Goal: Task Accomplishment & Management: Manage account settings

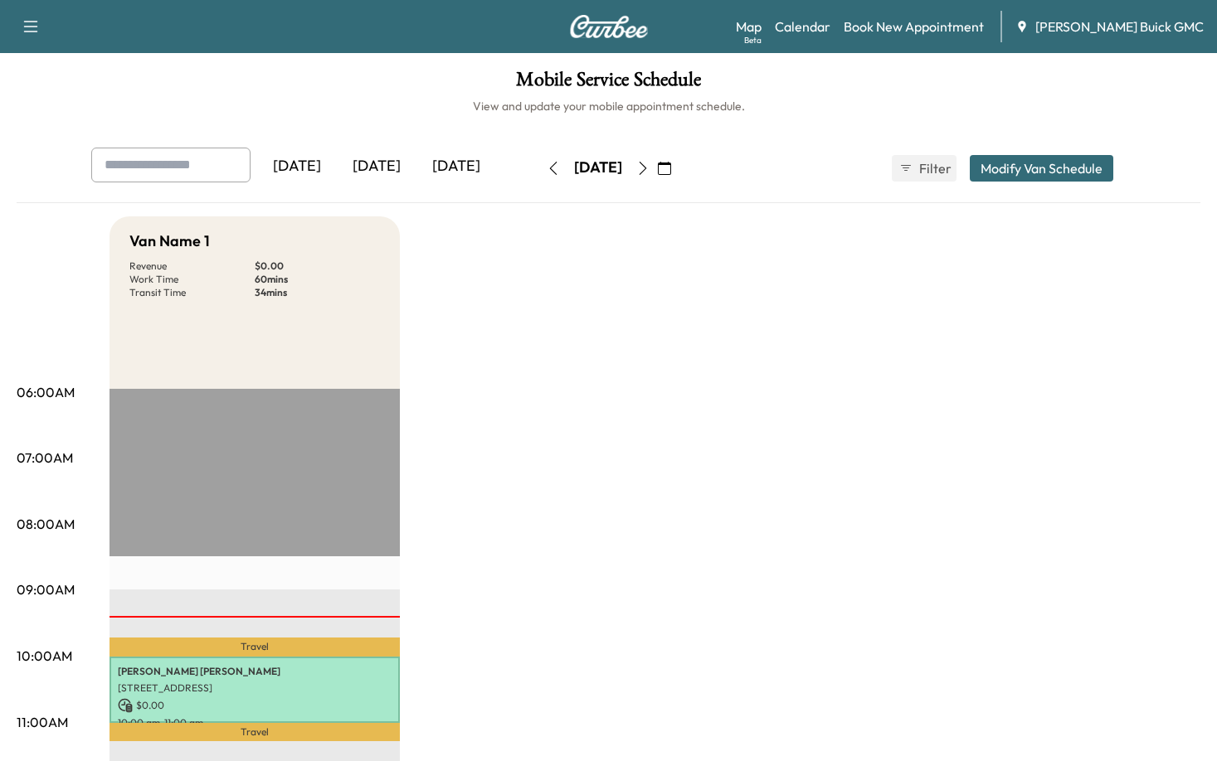
click at [393, 158] on div "[DATE]" at bounding box center [377, 167] width 80 height 38
click at [471, 163] on div "[DATE]" at bounding box center [456, 167] width 80 height 38
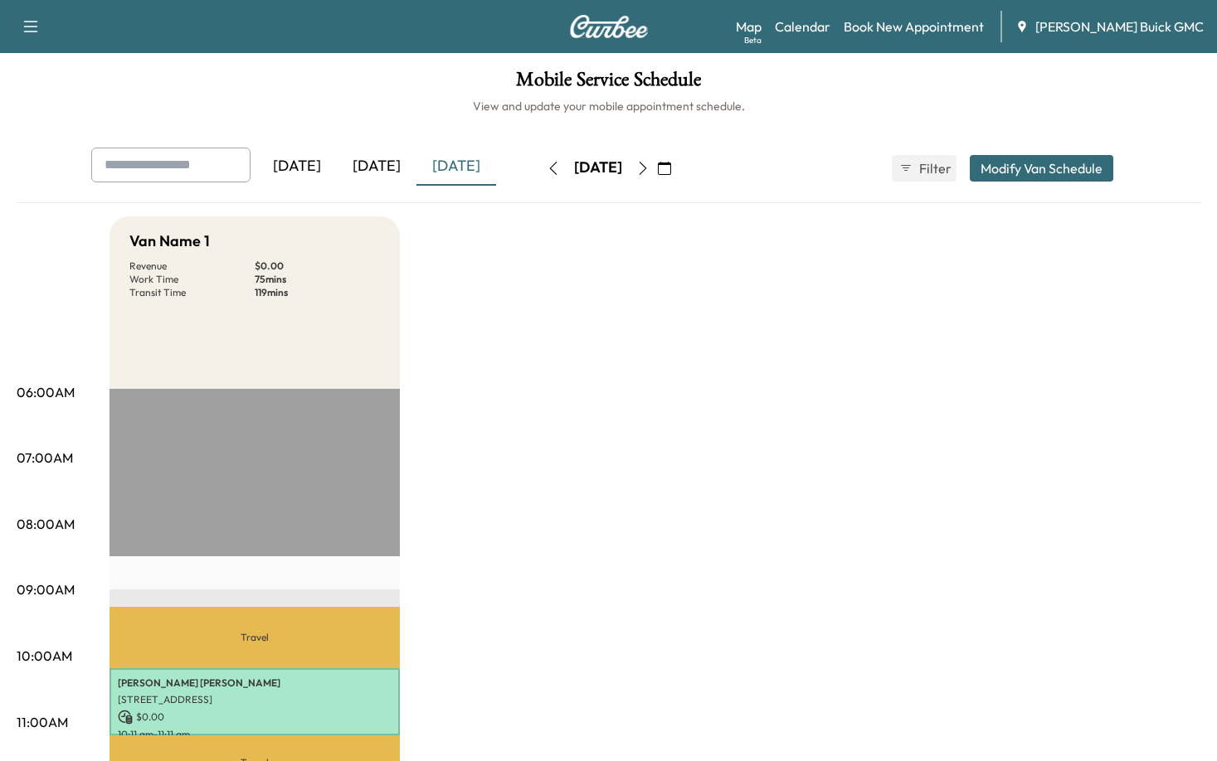
click at [539, 176] on button "button" at bounding box center [553, 168] width 28 height 27
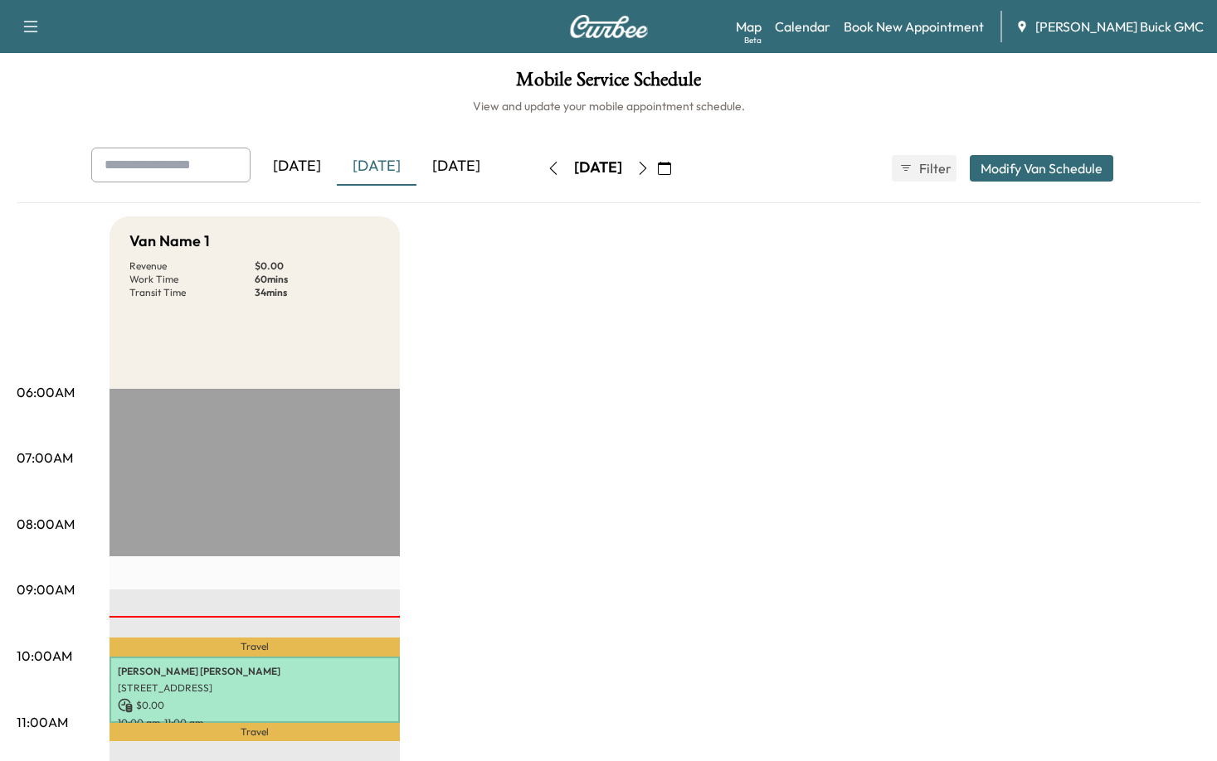
click at [449, 166] on div "[DATE]" at bounding box center [456, 167] width 80 height 38
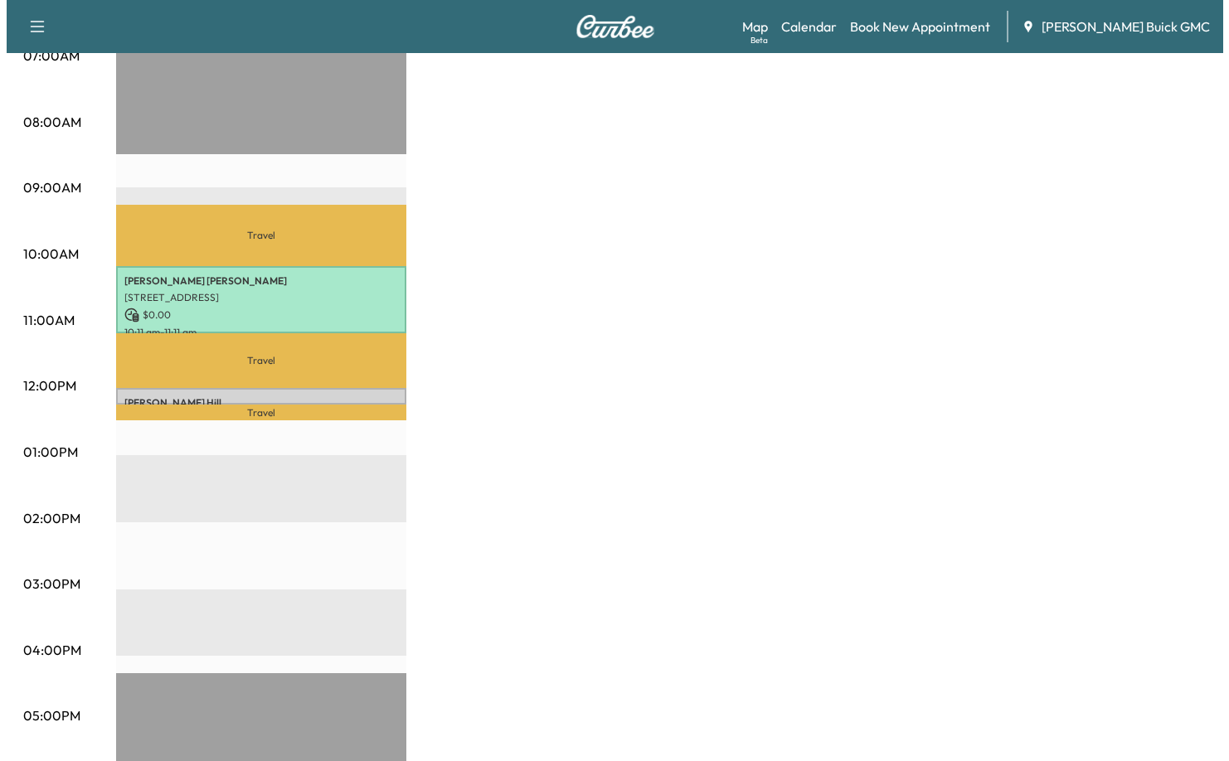
scroll to position [415, 0]
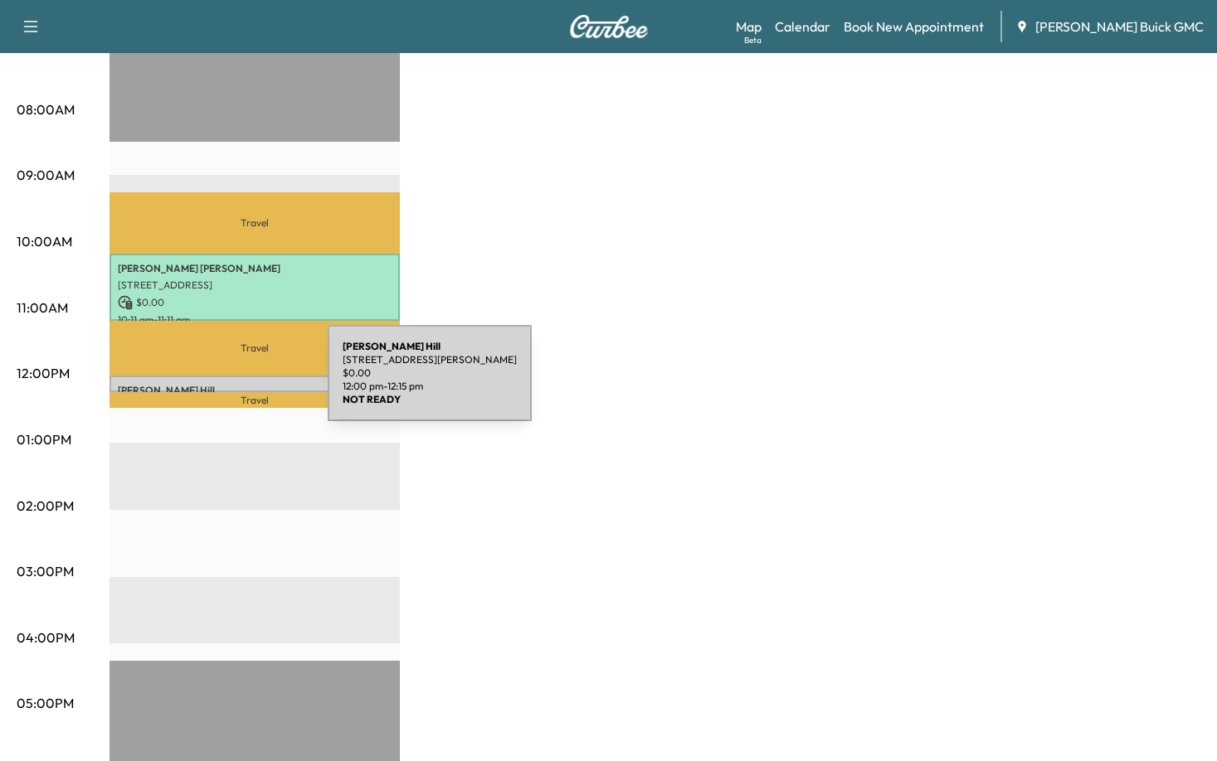
click at [203, 384] on p "[PERSON_NAME]" at bounding box center [255, 390] width 274 height 13
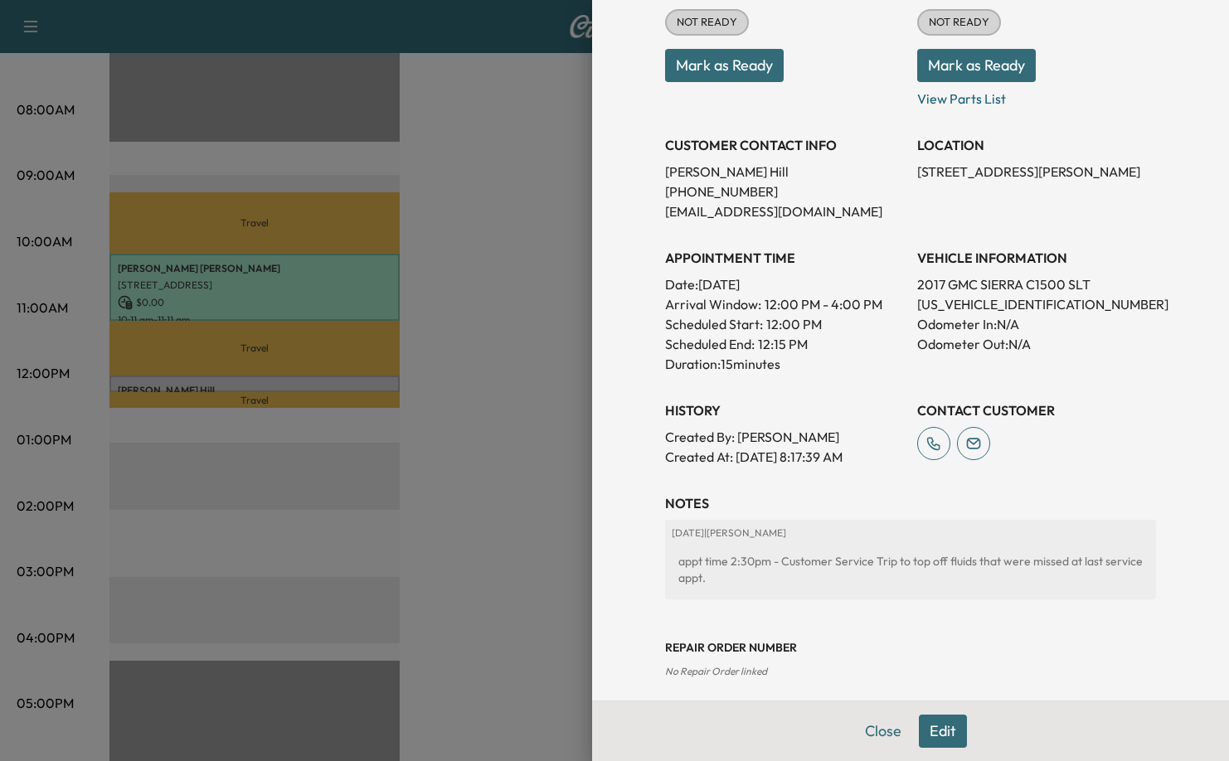
scroll to position [237, 0]
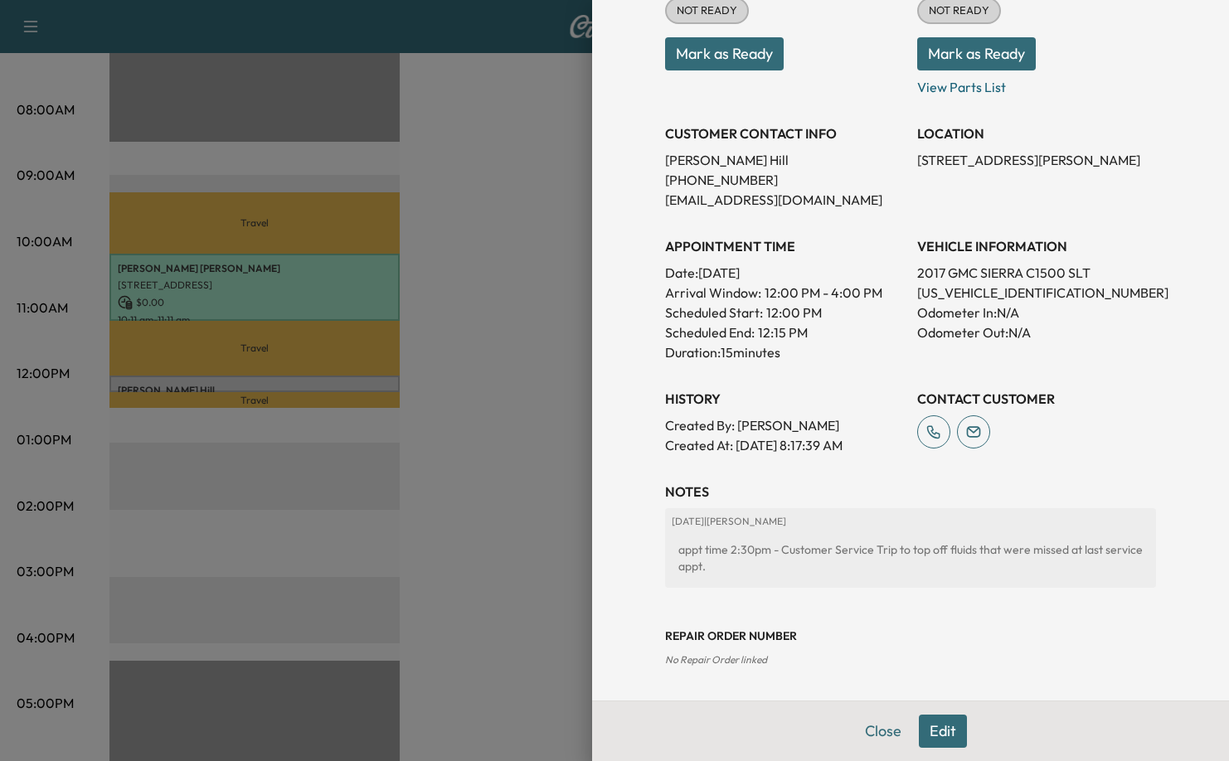
click at [932, 736] on button "Edit" at bounding box center [943, 731] width 48 height 33
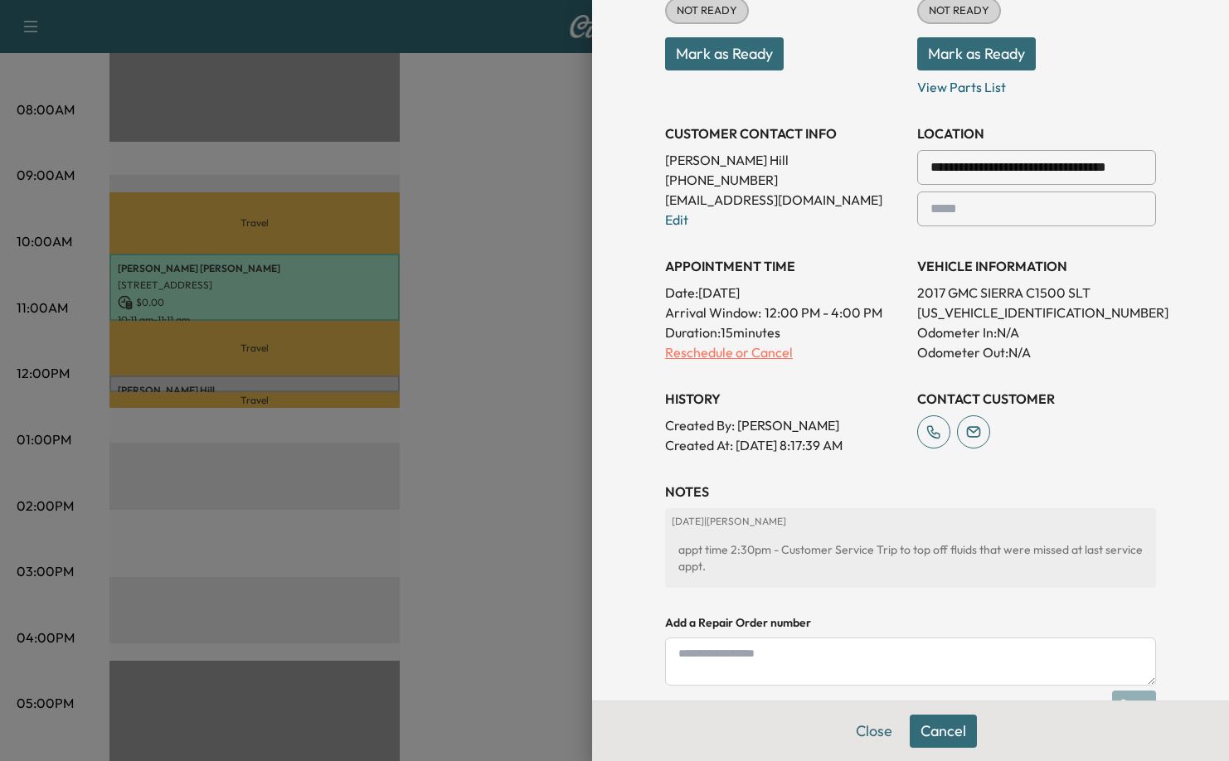
click at [729, 352] on p "Reschedule or Cancel" at bounding box center [784, 352] width 239 height 20
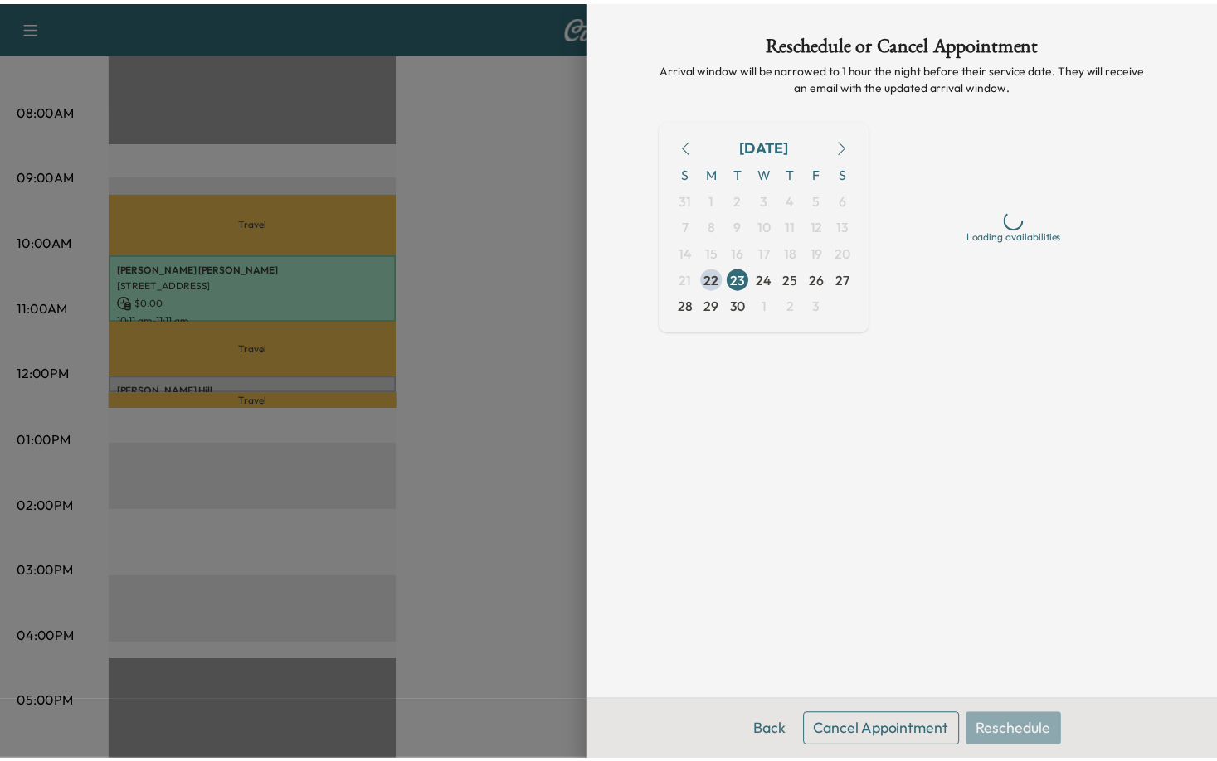
scroll to position [0, 0]
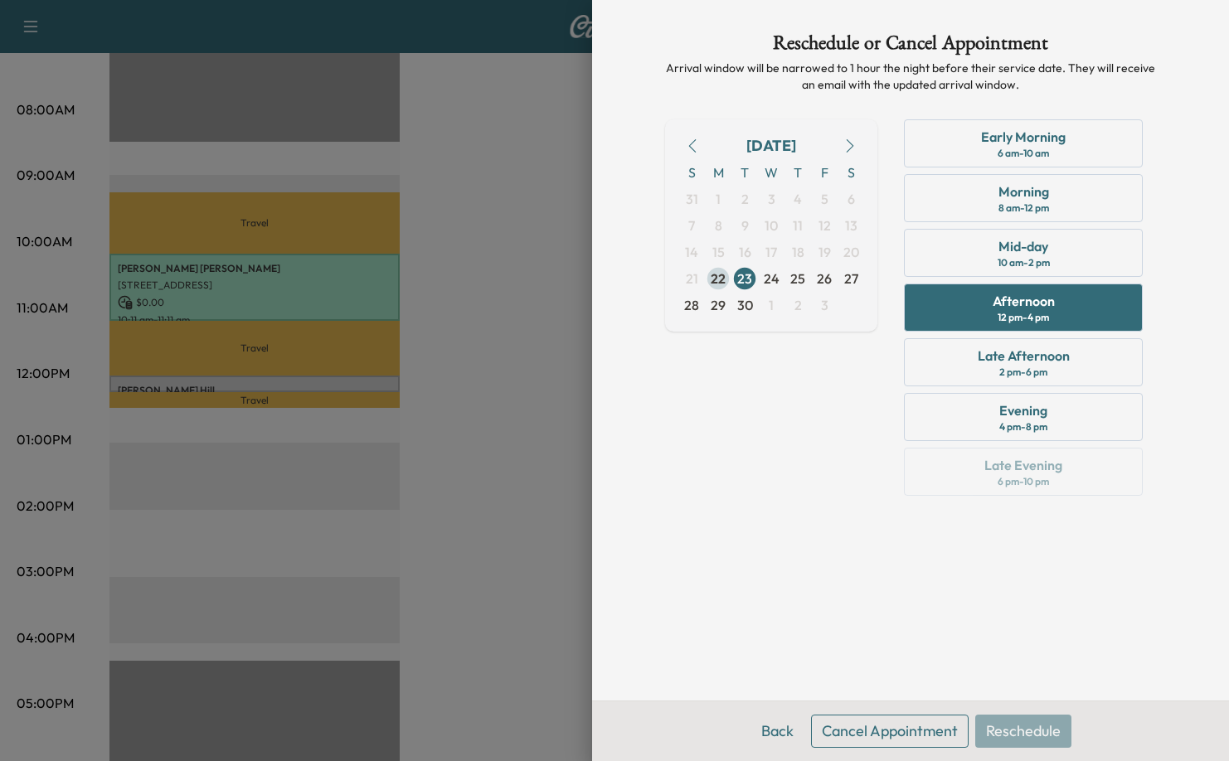
click at [719, 279] on span "22" at bounding box center [718, 279] width 15 height 20
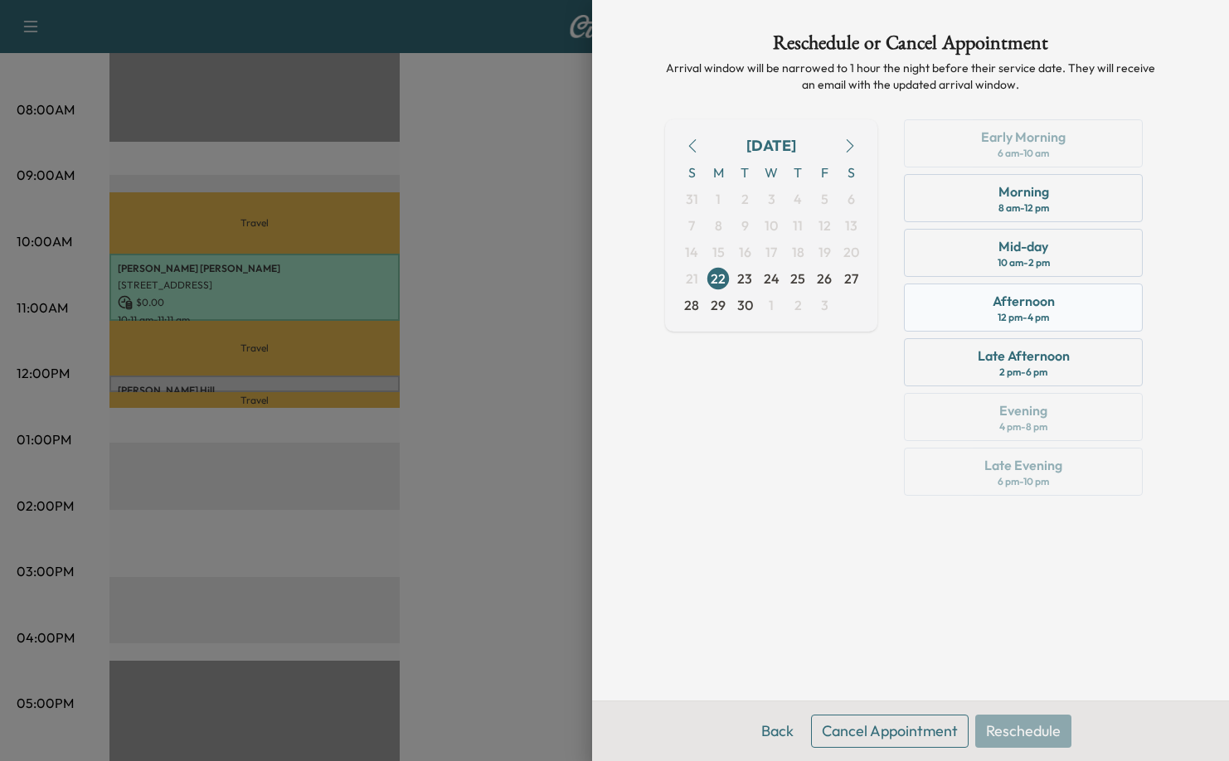
click at [1039, 309] on div "Afternoon" at bounding box center [1024, 301] width 62 height 20
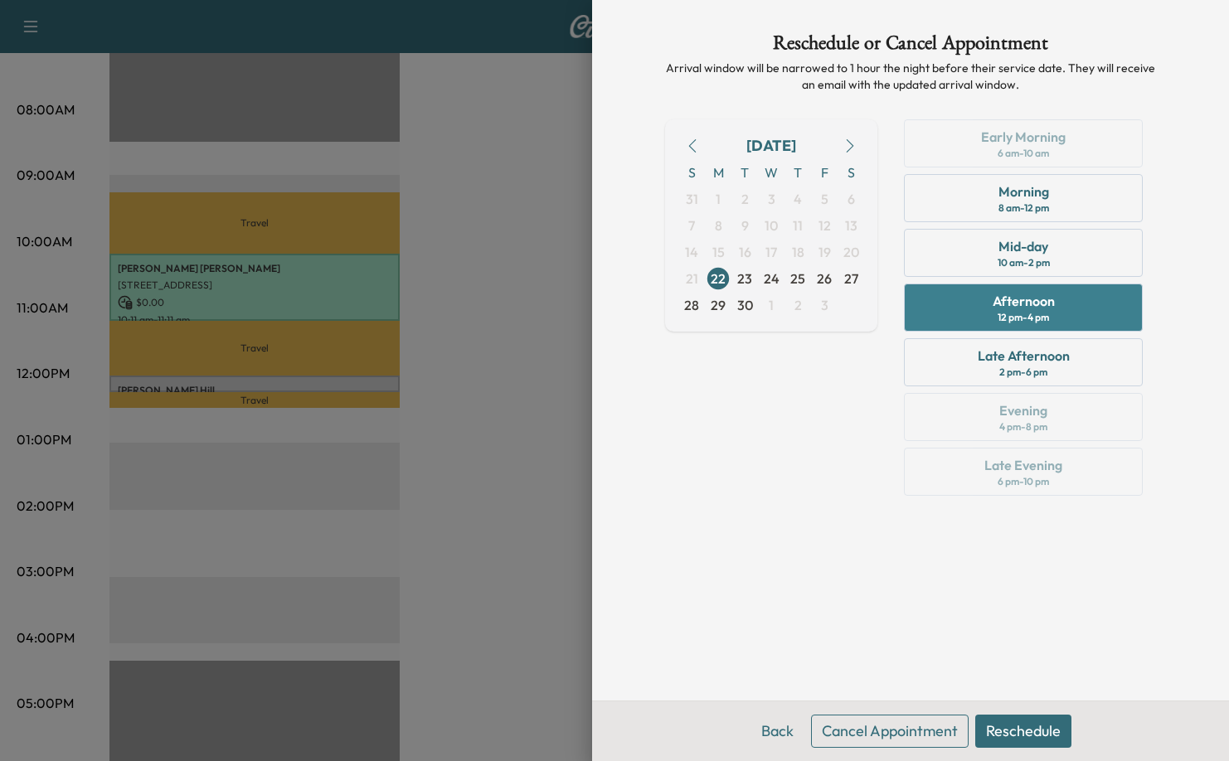
click at [1017, 312] on div "12 pm - 4 pm" at bounding box center [1023, 317] width 51 height 13
click at [1038, 746] on button "Reschedule" at bounding box center [1023, 731] width 96 height 33
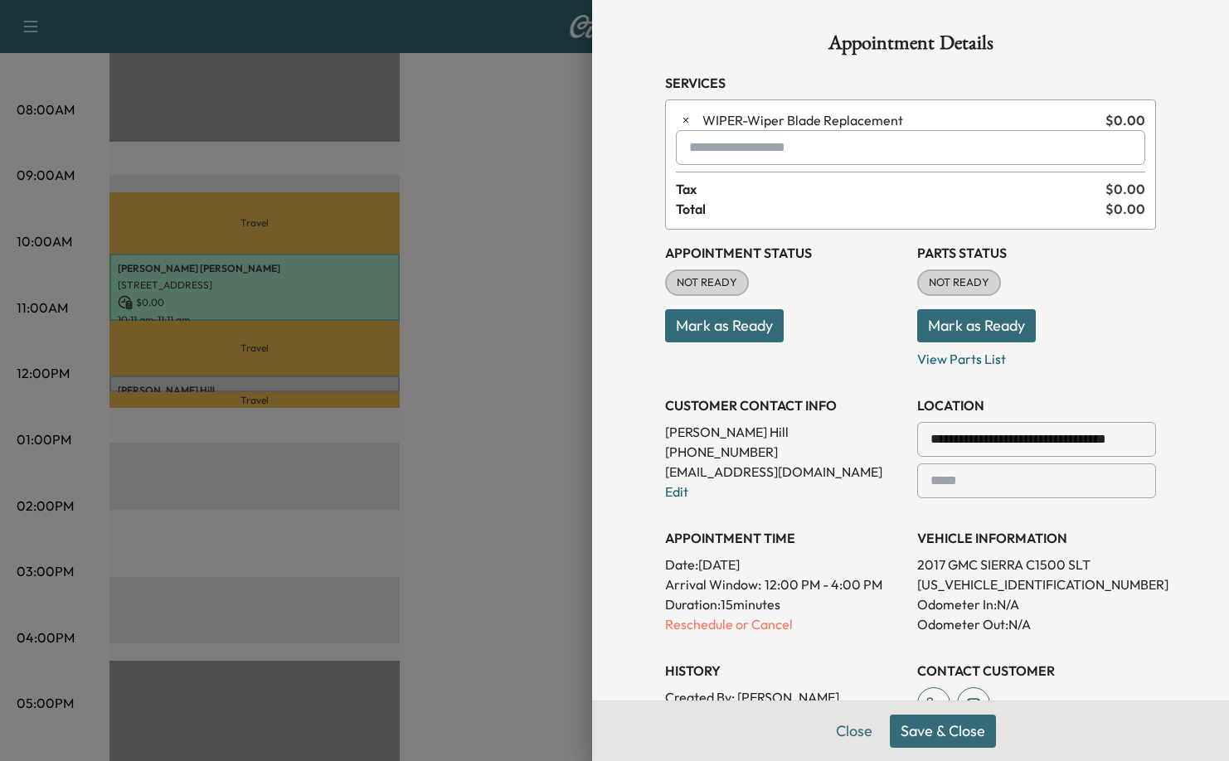
click at [927, 737] on button "Save & Close" at bounding box center [943, 731] width 106 height 33
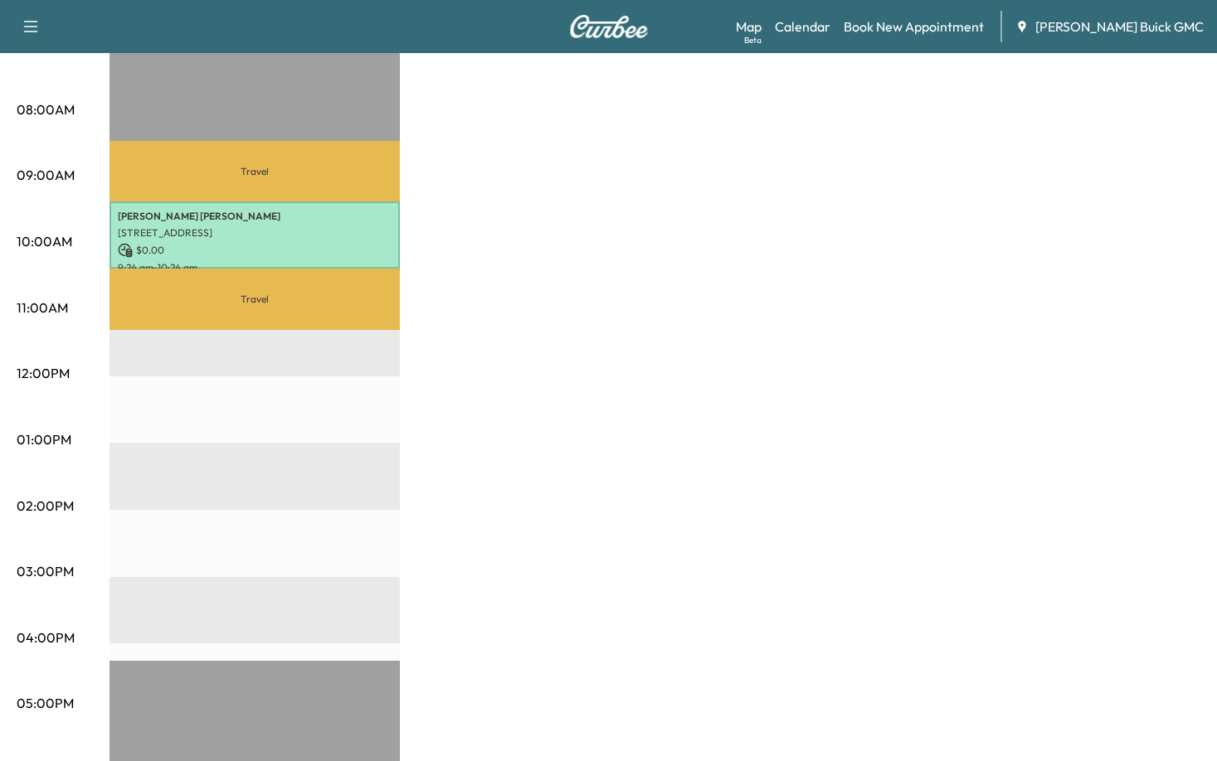
click at [609, 392] on div "Van Name 1 Revenue $ 0.00 Work Time 60 mins Transit Time 111 mins Travel [PERSO…" at bounding box center [654, 424] width 1090 height 1244
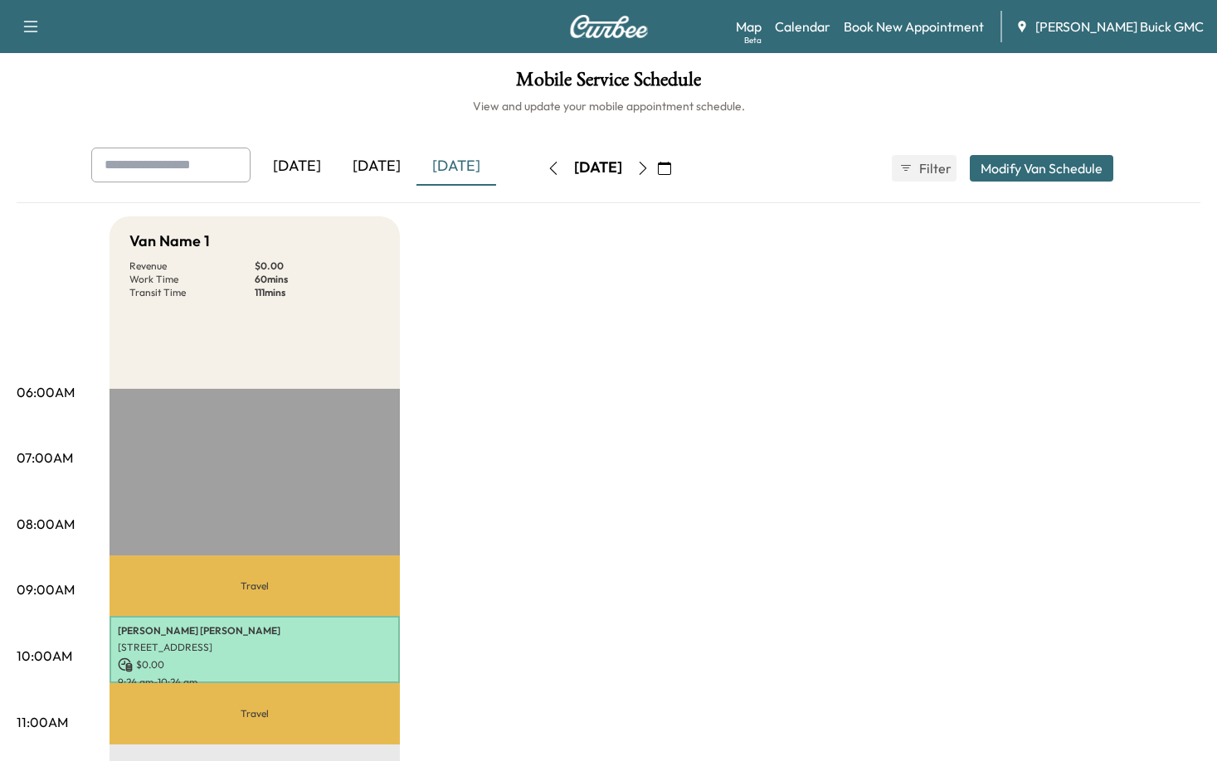
click at [370, 163] on div "[DATE]" at bounding box center [377, 167] width 80 height 38
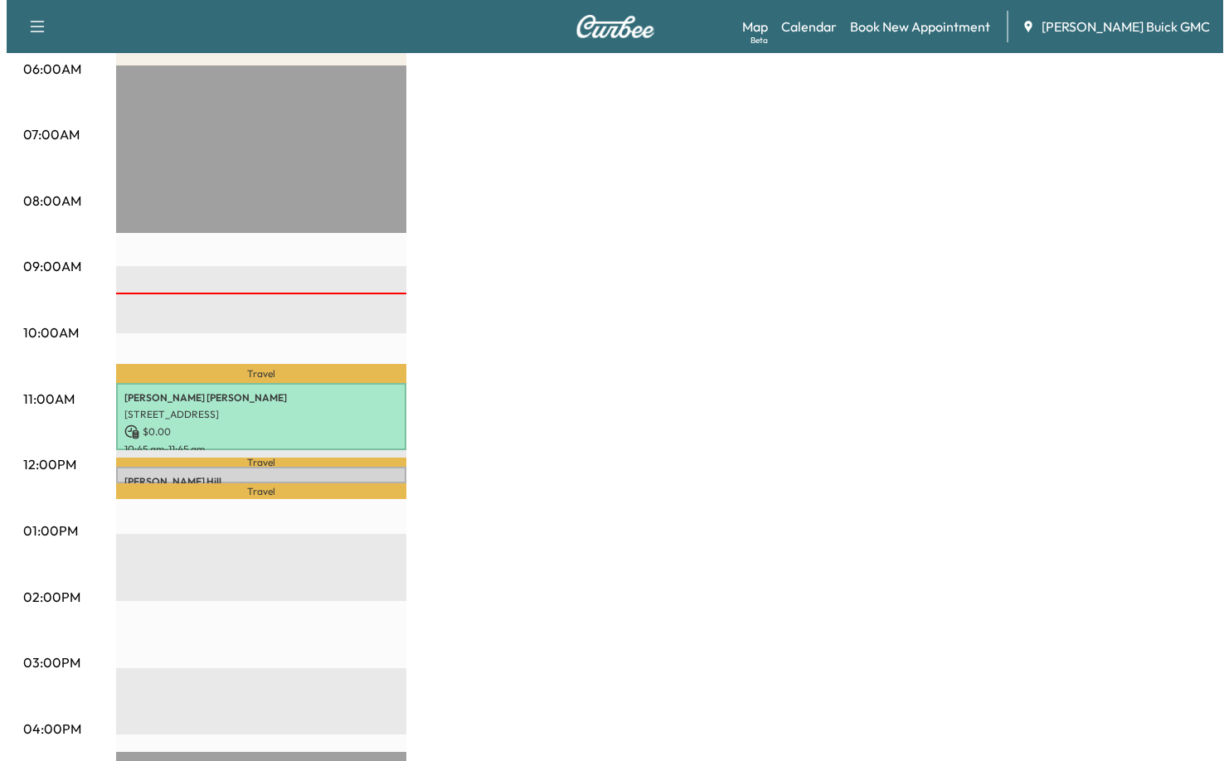
scroll to position [332, 0]
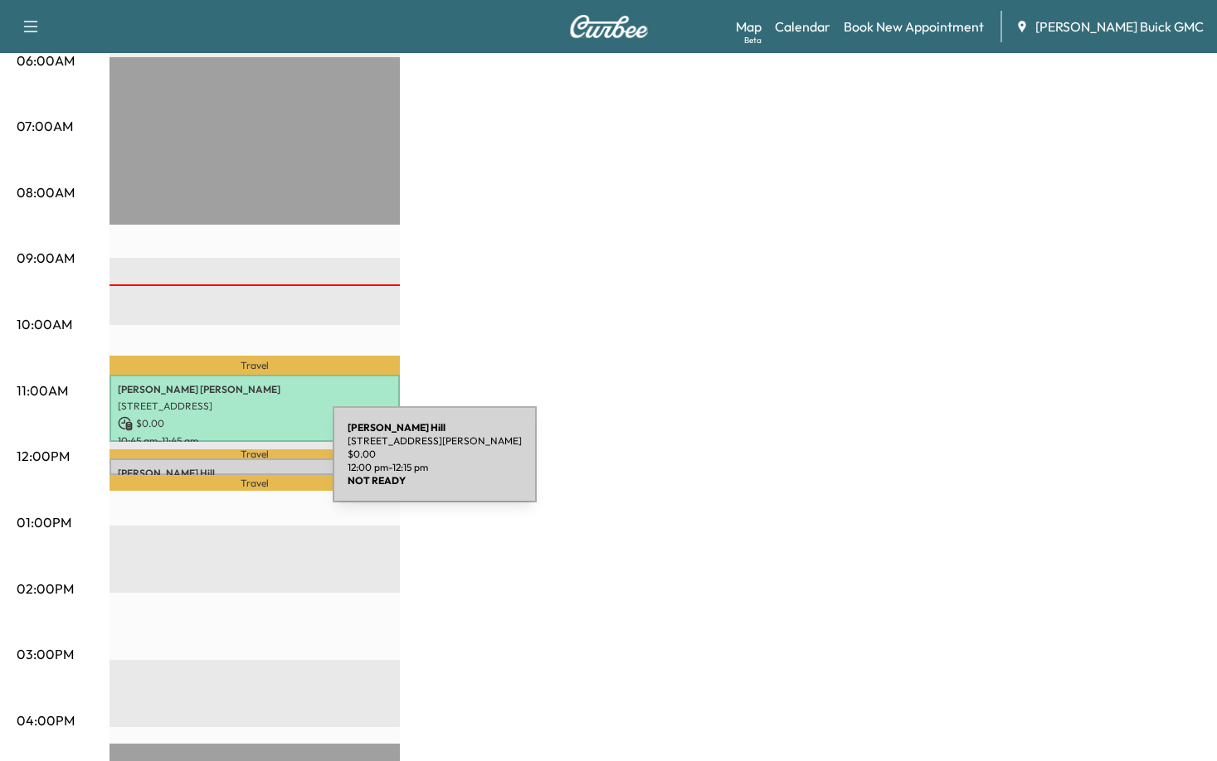
click at [208, 467] on p "[PERSON_NAME]" at bounding box center [255, 473] width 274 height 13
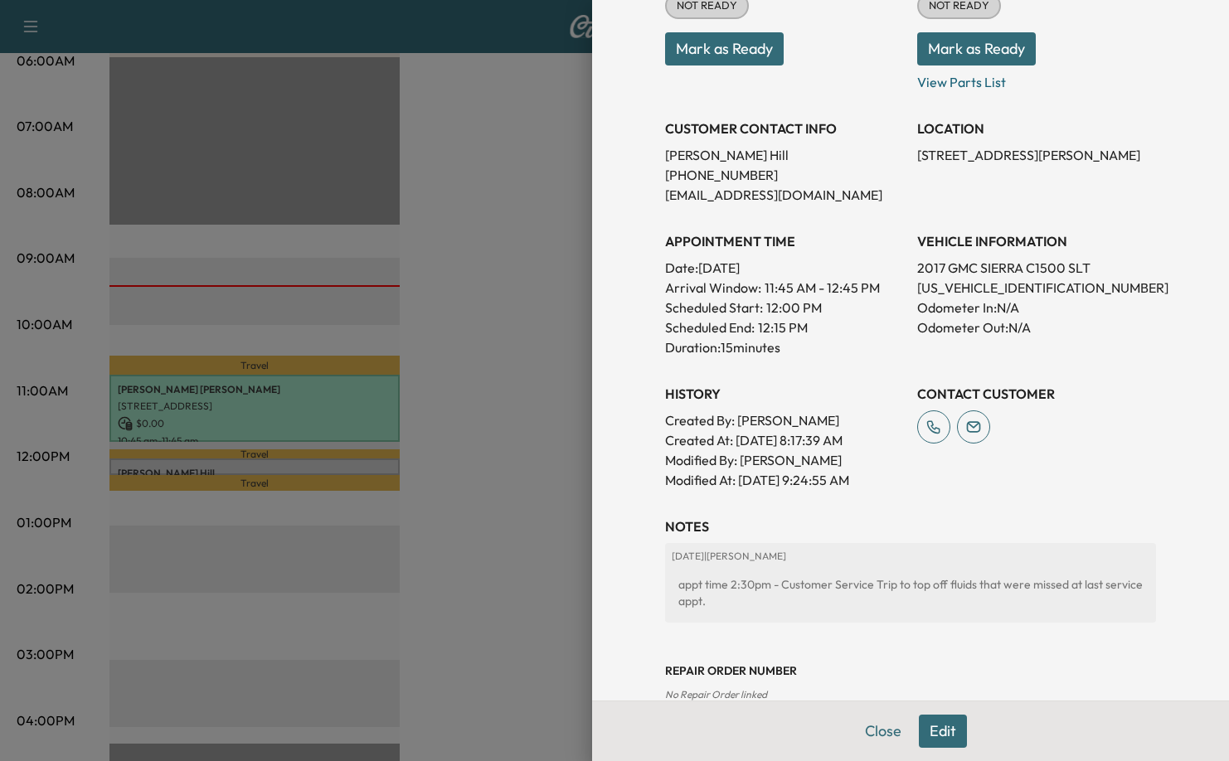
scroll to position [277, 0]
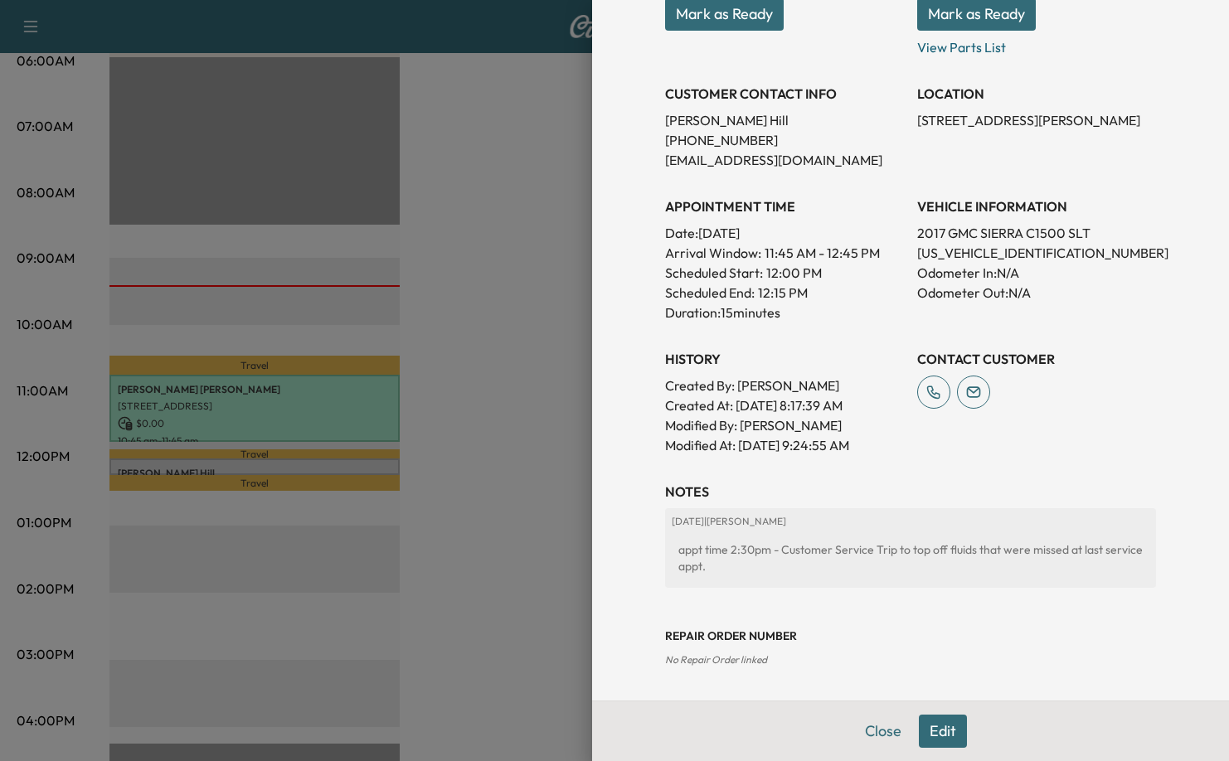
click at [941, 731] on button "Edit" at bounding box center [943, 731] width 48 height 33
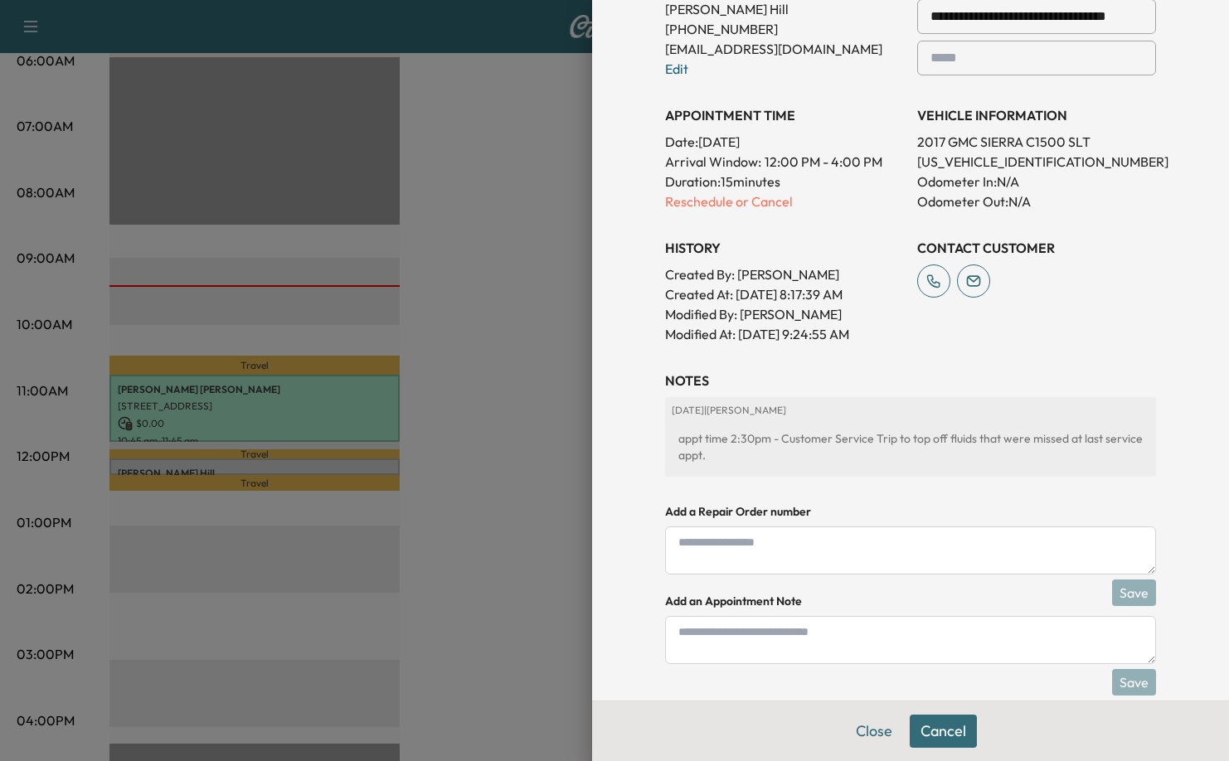
scroll to position [451, 0]
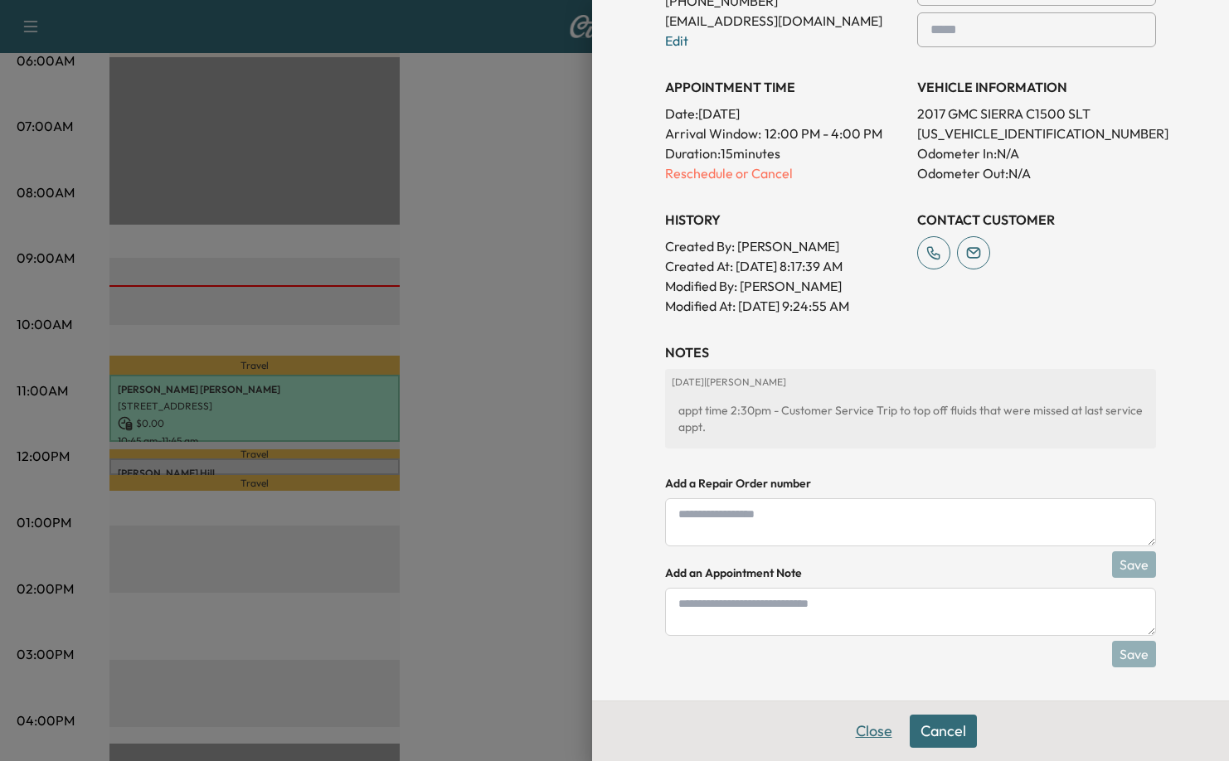
click at [862, 737] on button "Close" at bounding box center [874, 731] width 58 height 33
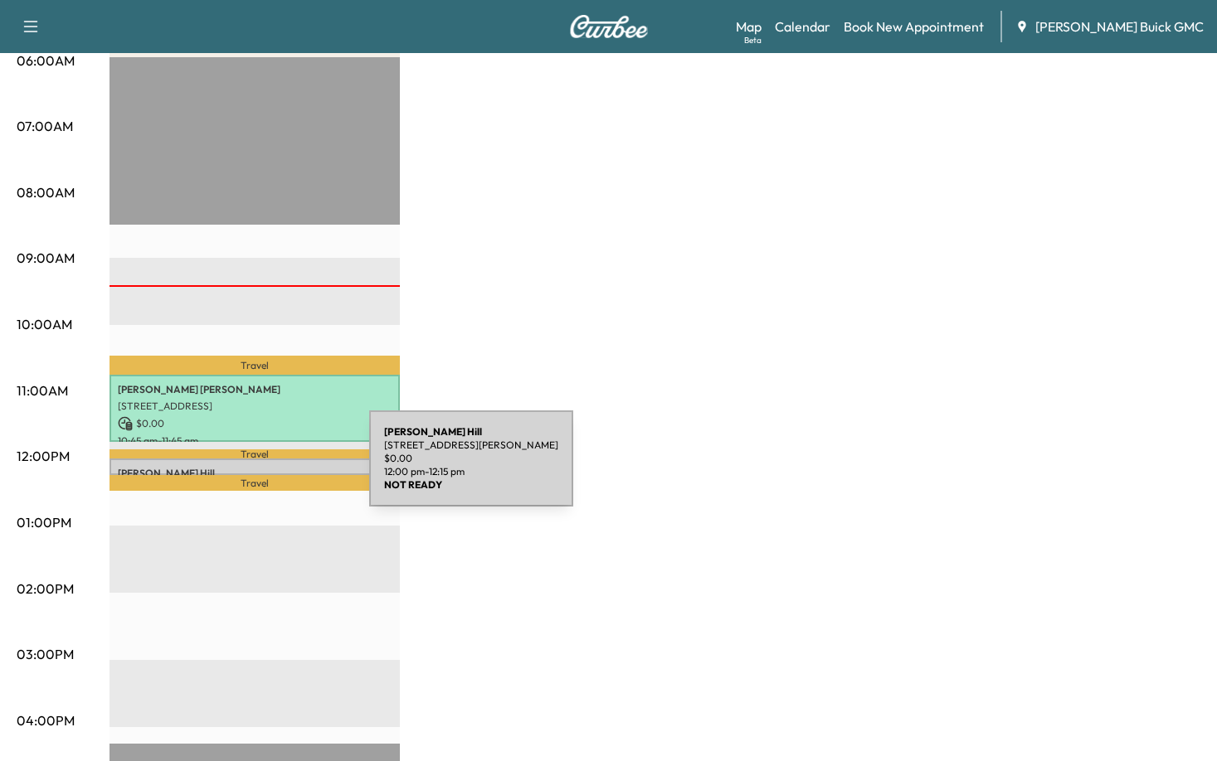
click at [245, 467] on p "[PERSON_NAME]" at bounding box center [255, 473] width 274 height 13
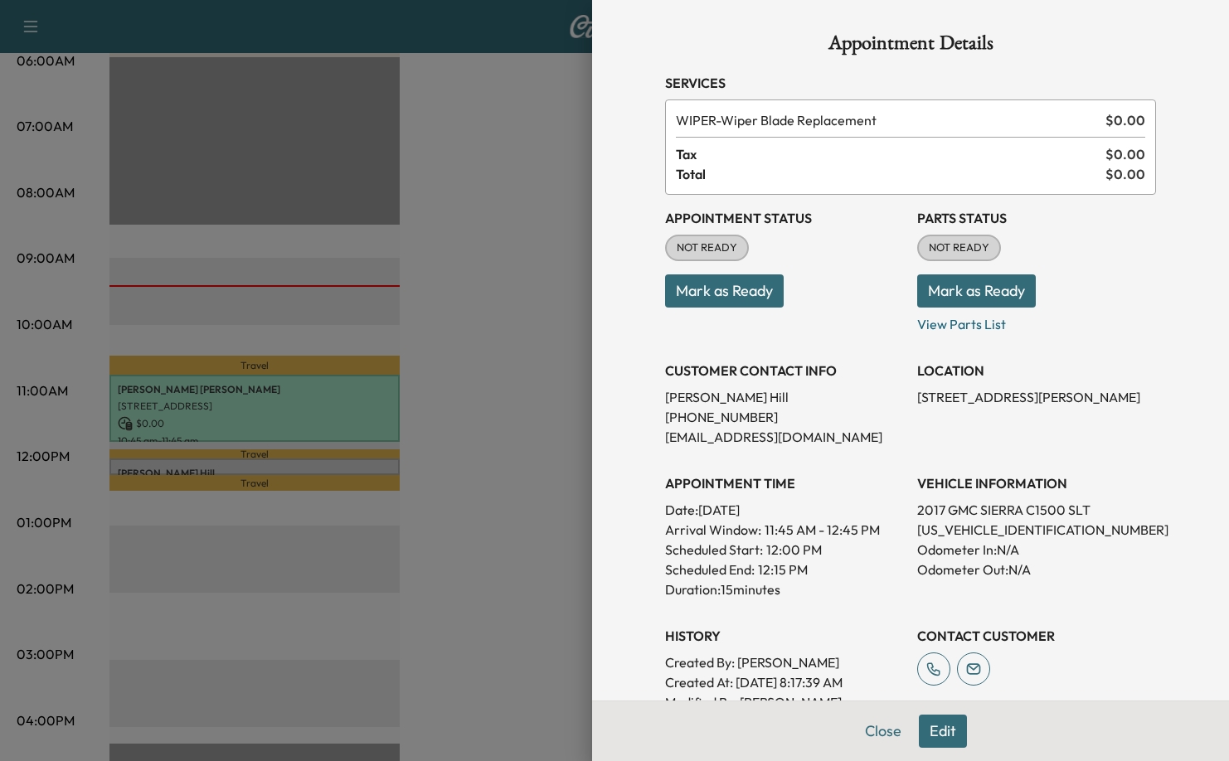
click at [773, 103] on div "WIPER - Wiper Blade Replacement $ 0.00 Tax $ 0.00 Total $ 0.00" at bounding box center [910, 147] width 491 height 95
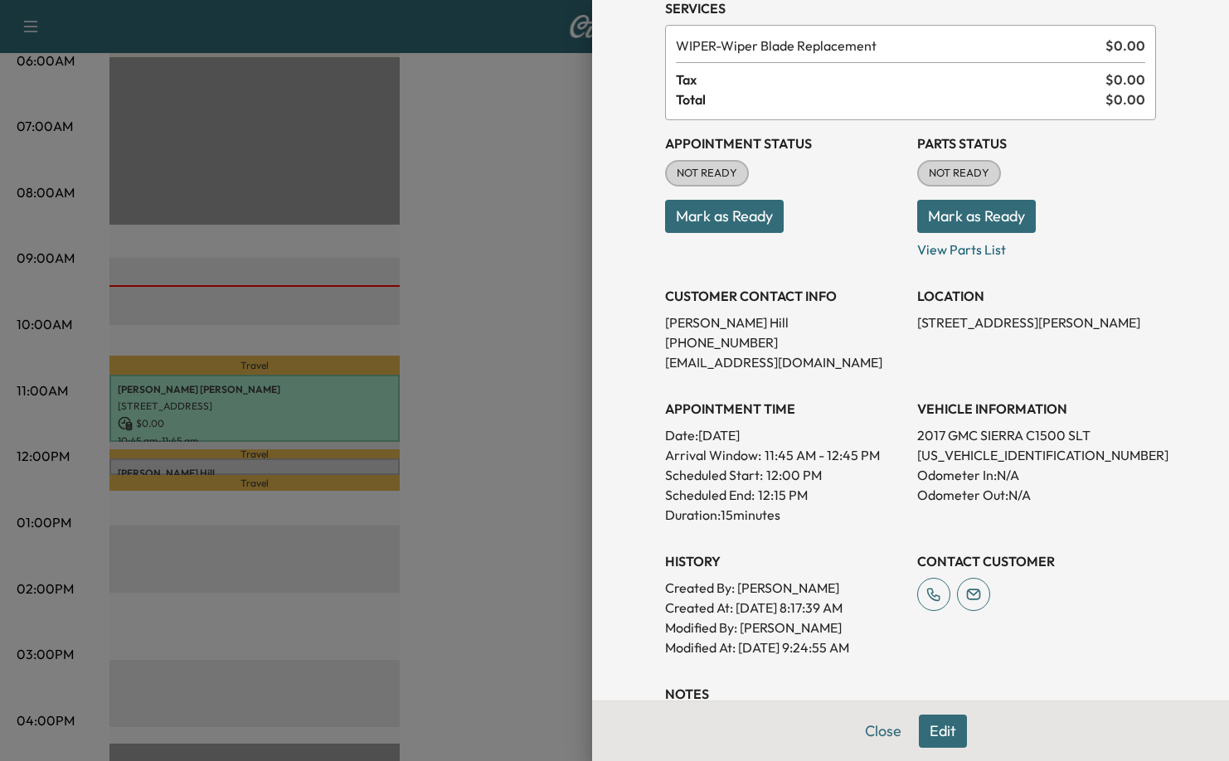
scroll to position [277, 0]
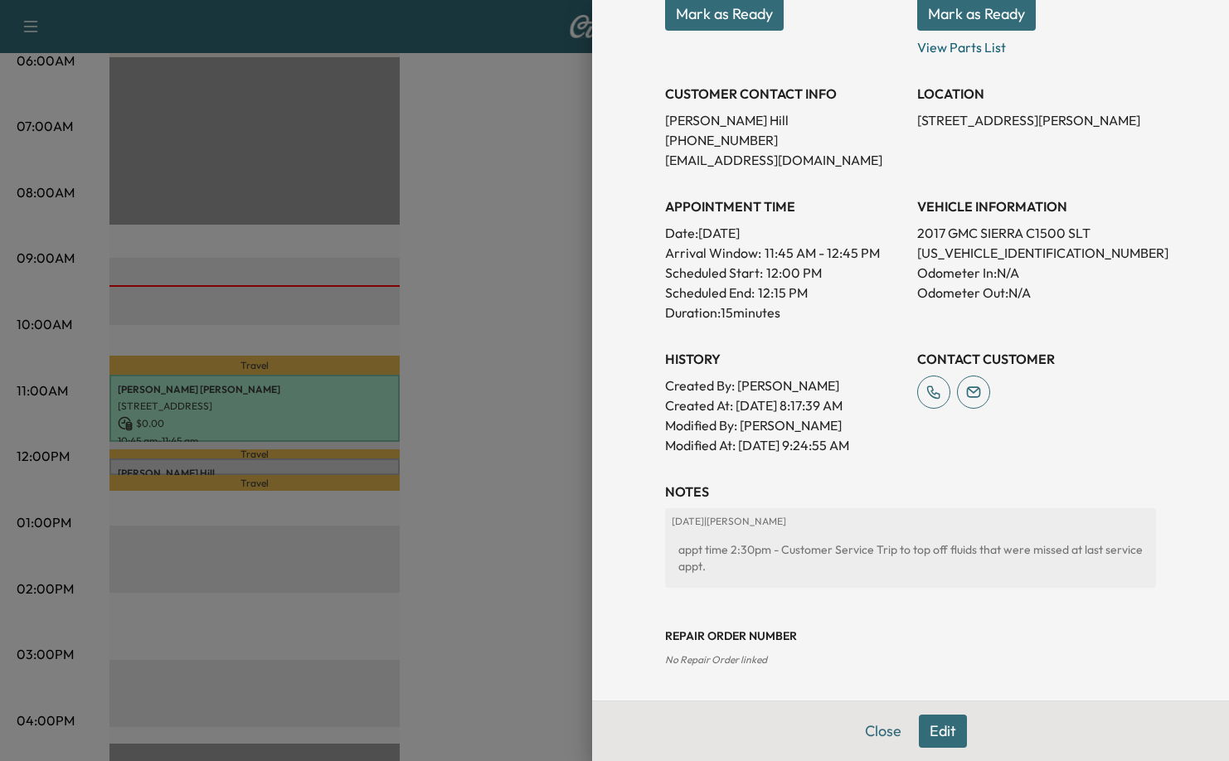
click at [938, 725] on button "Edit" at bounding box center [943, 731] width 48 height 33
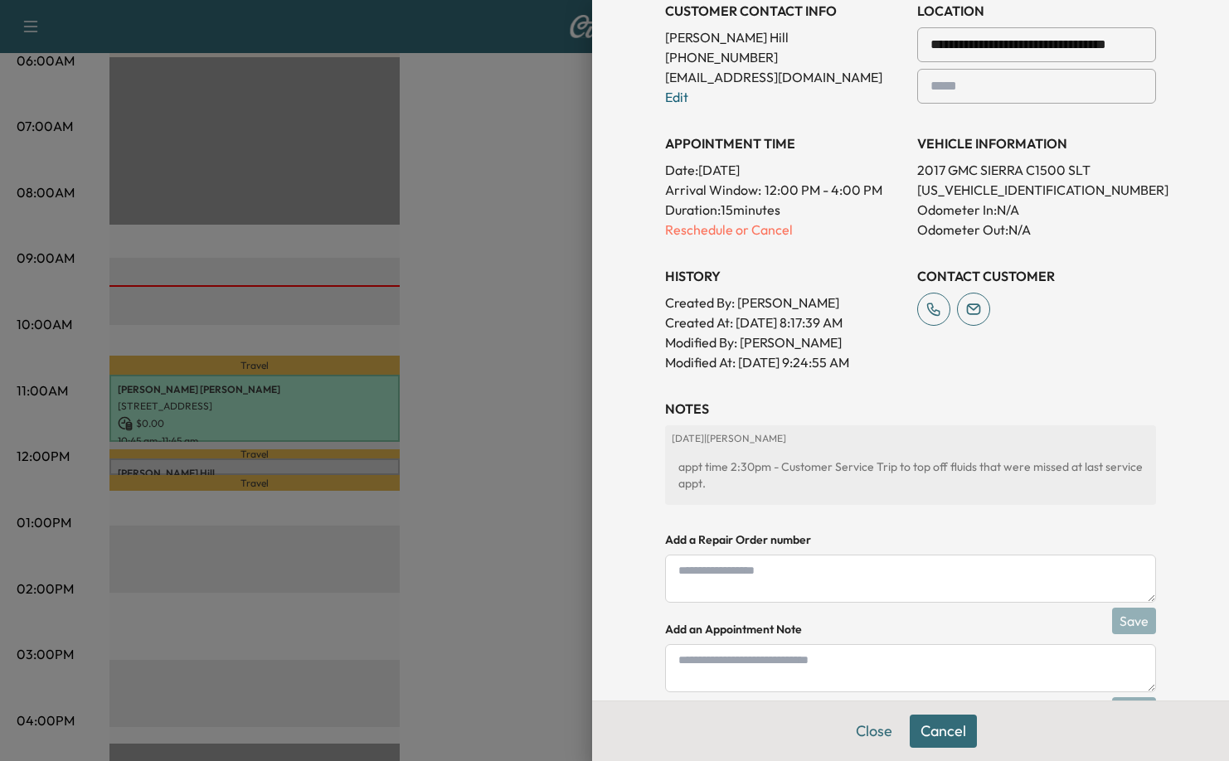
scroll to position [0, 0]
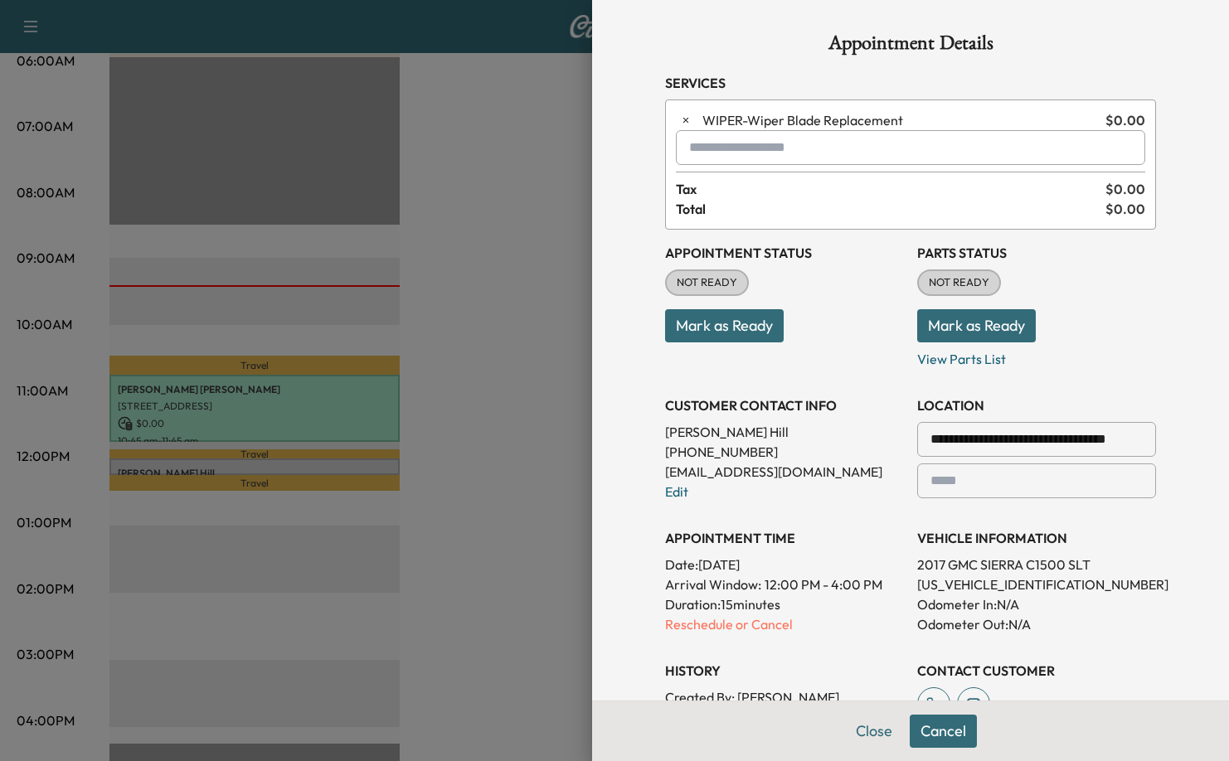
click at [735, 152] on input "text" at bounding box center [910, 147] width 469 height 35
click at [774, 69] on div "**********" at bounding box center [910, 576] width 531 height 1152
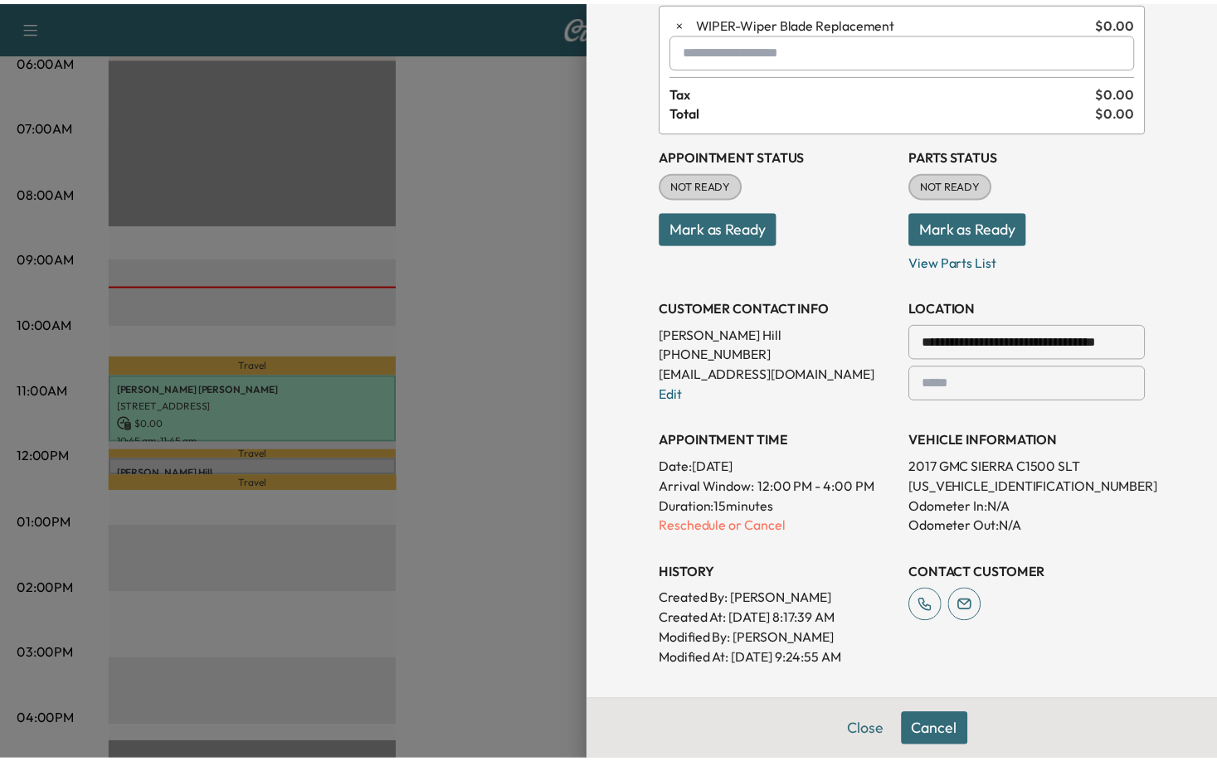
scroll to position [451, 0]
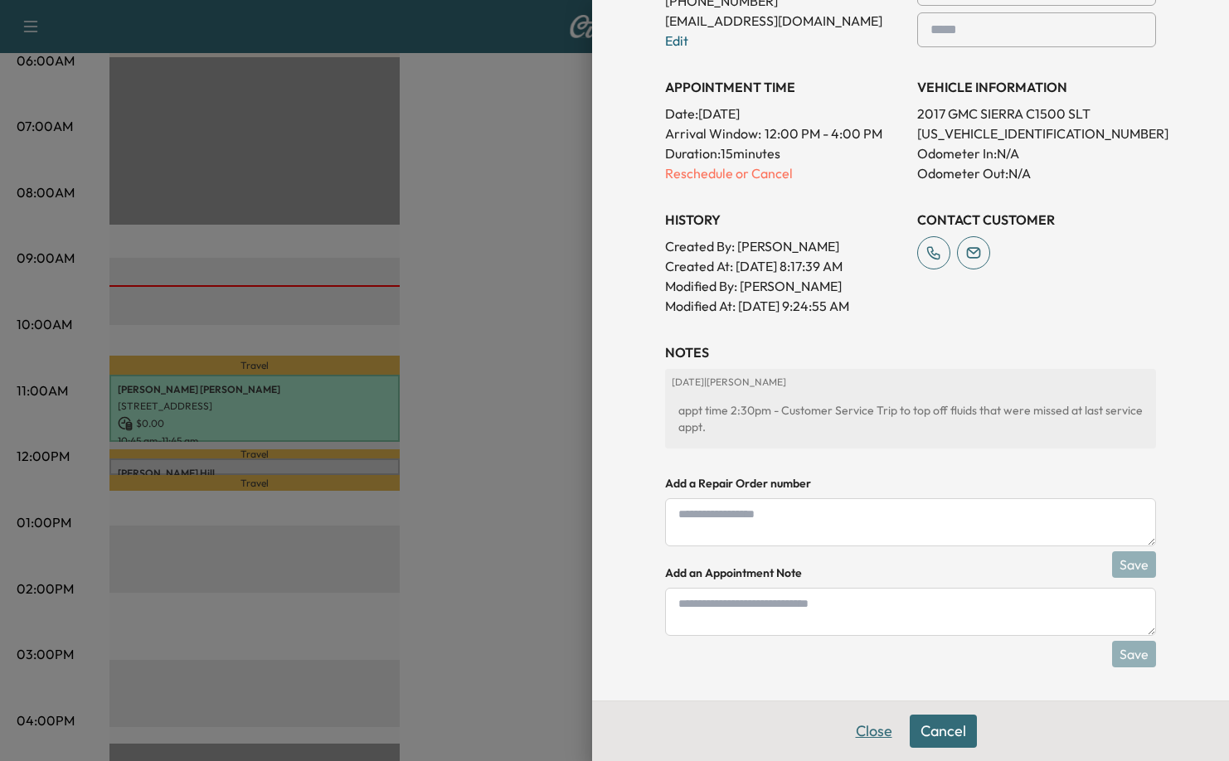
click at [854, 729] on button "Close" at bounding box center [874, 731] width 58 height 33
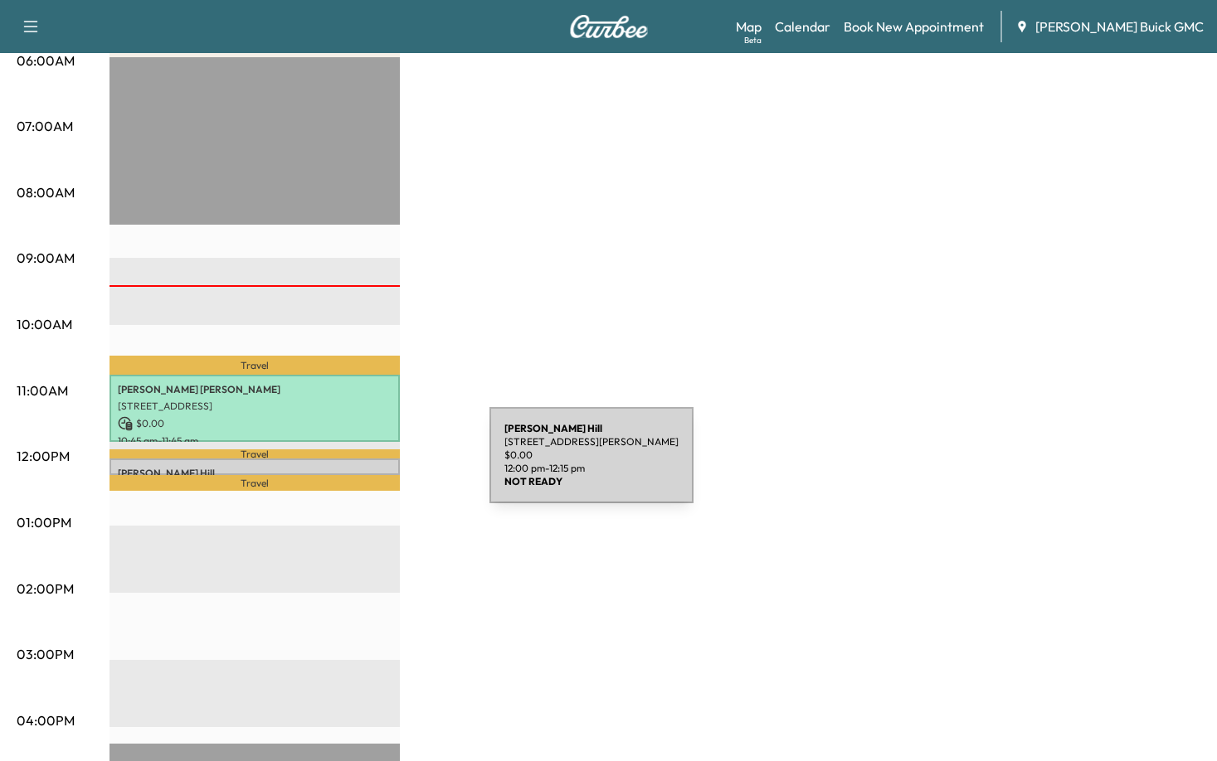
click at [367, 467] on p "[PERSON_NAME]" at bounding box center [255, 473] width 274 height 13
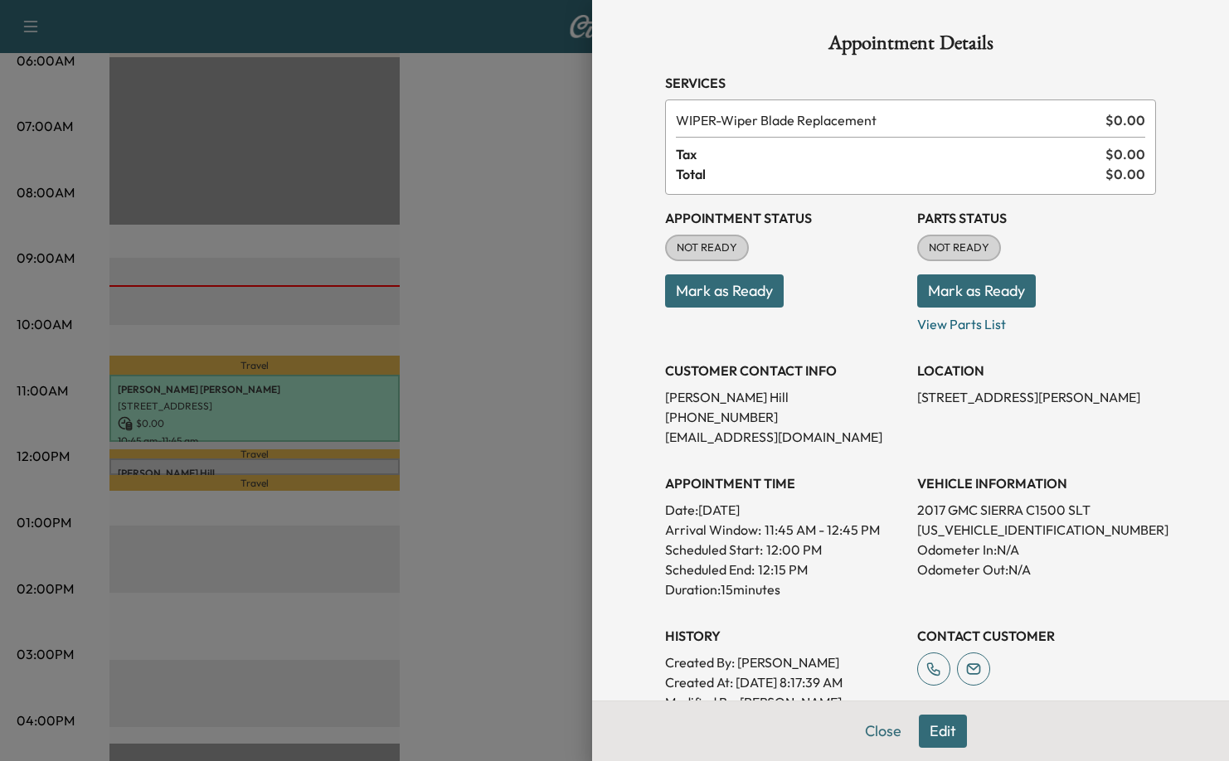
click at [712, 294] on button "Mark as Ready" at bounding box center [724, 290] width 119 height 33
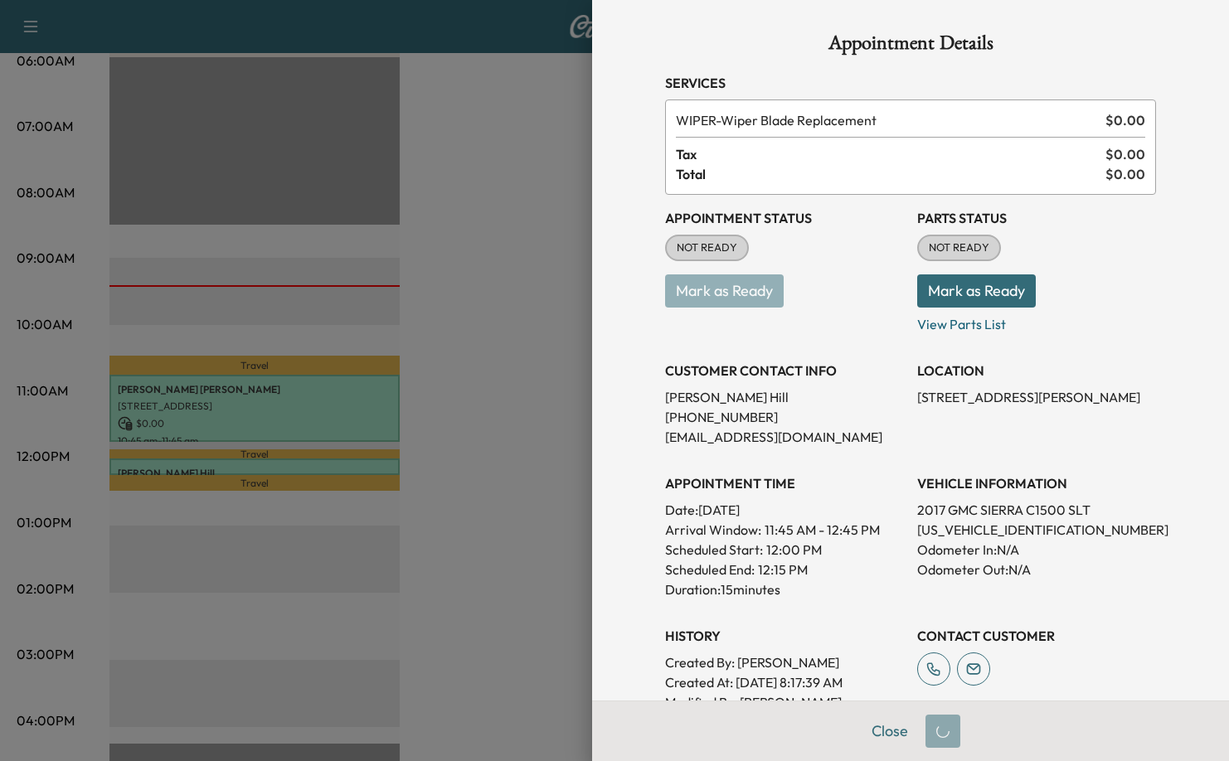
click at [980, 289] on button "Mark as Ready" at bounding box center [976, 290] width 119 height 33
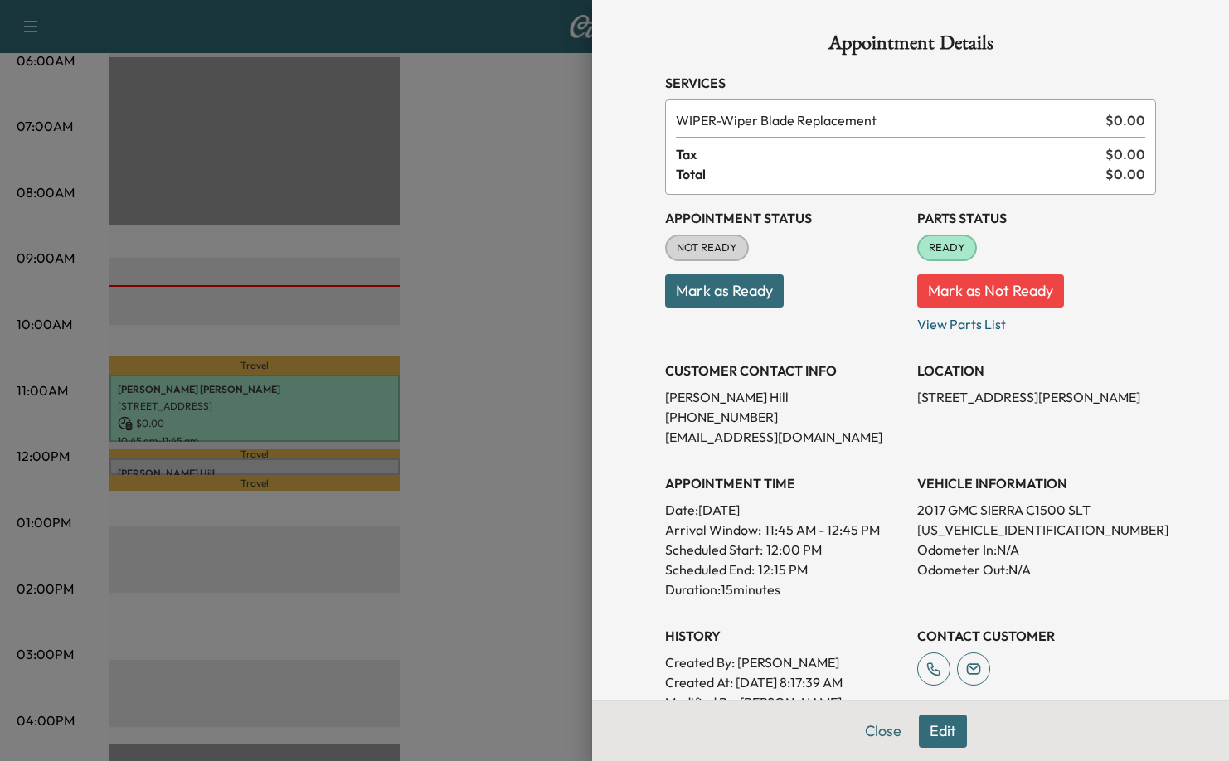
click at [990, 288] on button "Mark as Not Ready" at bounding box center [990, 290] width 147 height 33
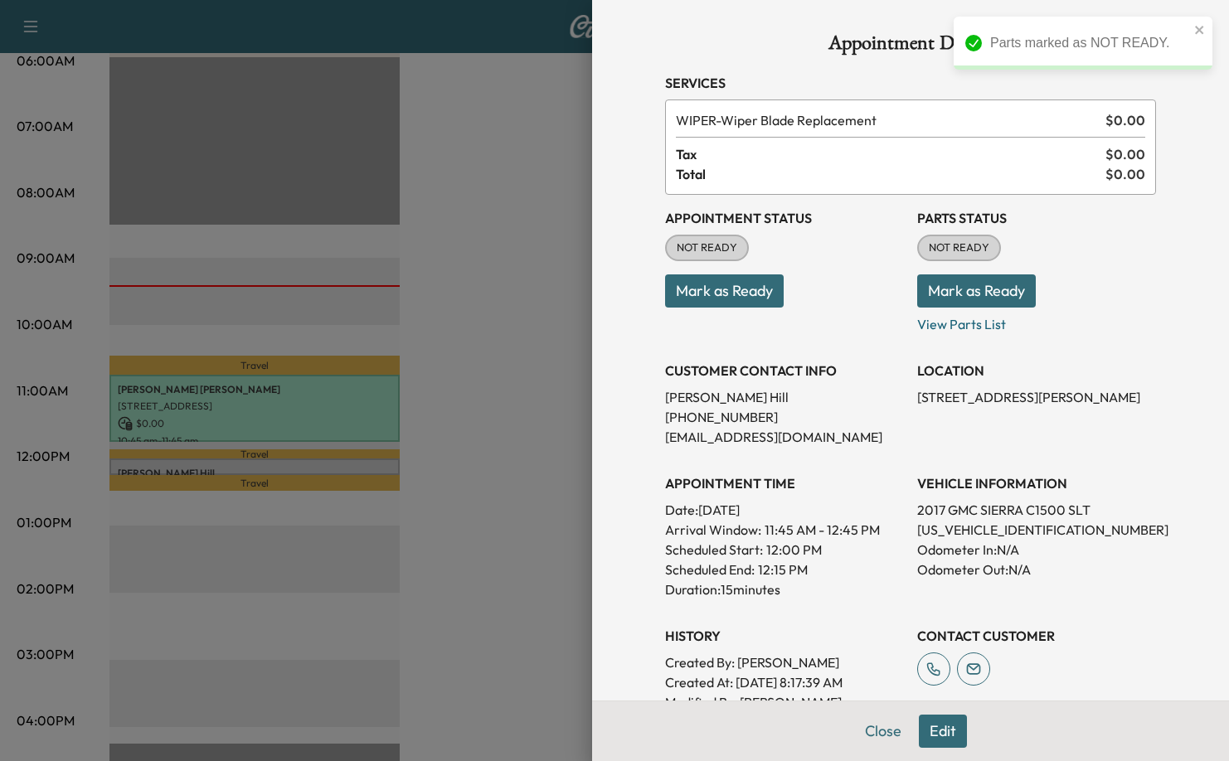
click at [975, 290] on button "Mark as Ready" at bounding box center [976, 290] width 119 height 33
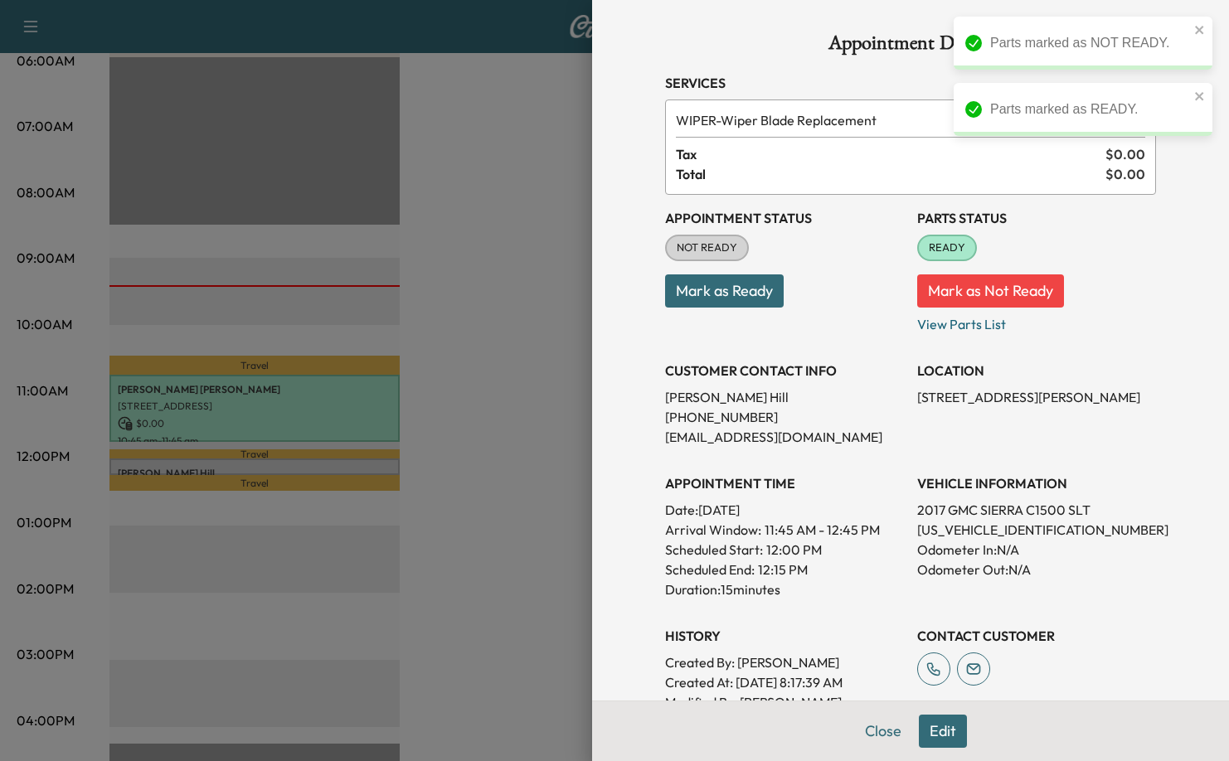
click at [711, 289] on button "Mark as Ready" at bounding box center [724, 290] width 119 height 33
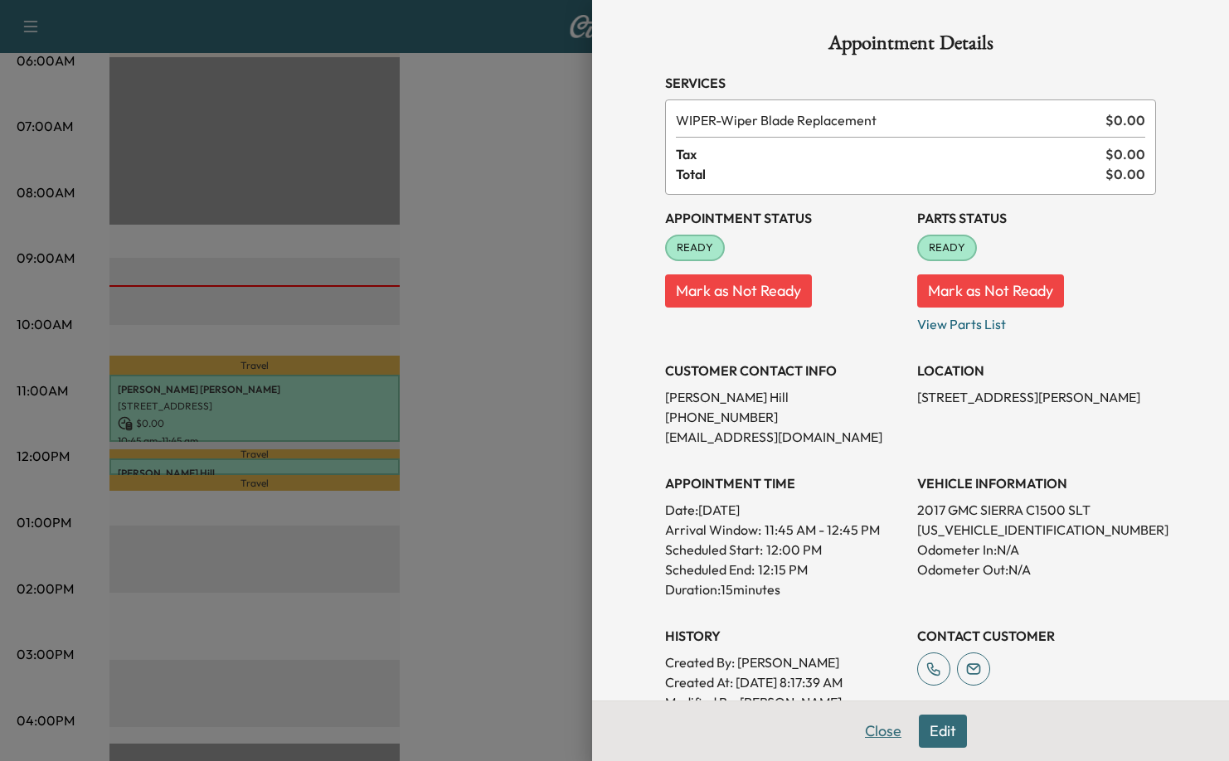
click at [871, 733] on button "Close" at bounding box center [883, 731] width 58 height 33
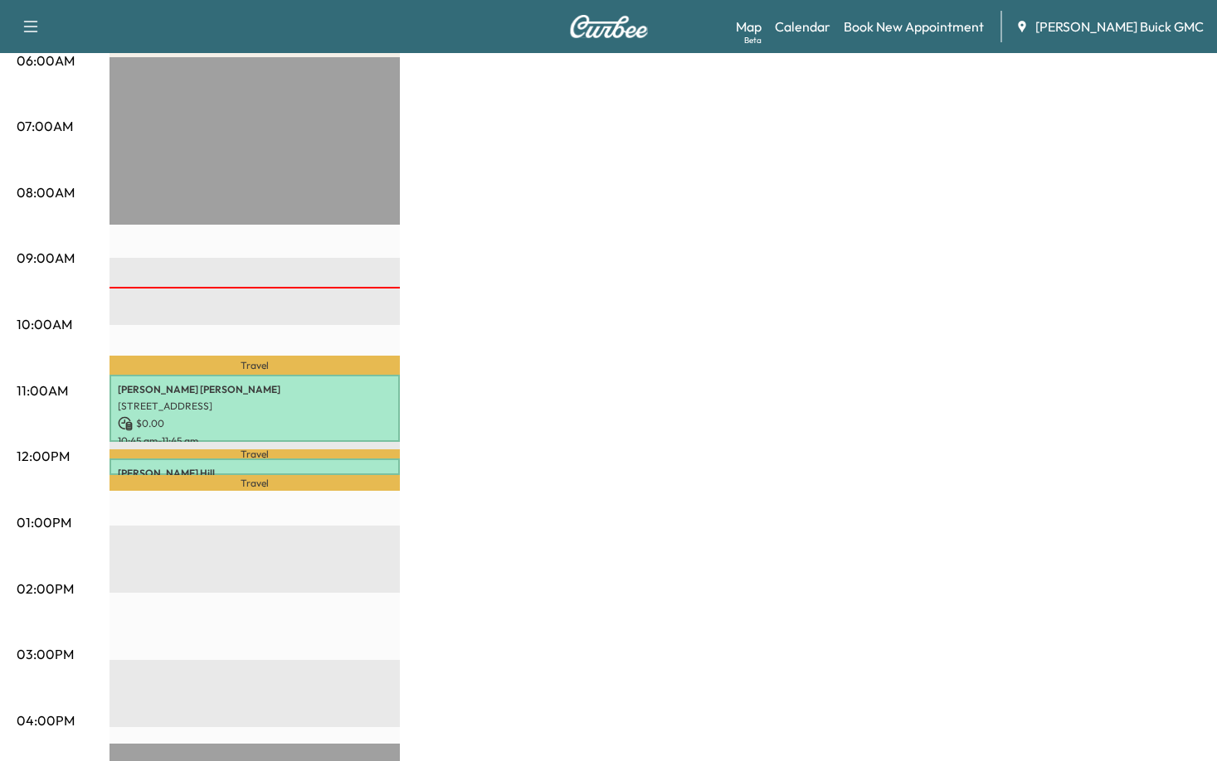
click at [560, 473] on div "Van Name 1 Revenue $ 0.00 Work Time 75 mins Transit Time 41 mins Travel [PERSON…" at bounding box center [654, 507] width 1090 height 1244
click at [631, 361] on div "Van Name 1 Revenue $ 0.00 Work Time 75 mins Transit Time 41 mins Travel [PERSON…" at bounding box center [654, 507] width 1090 height 1244
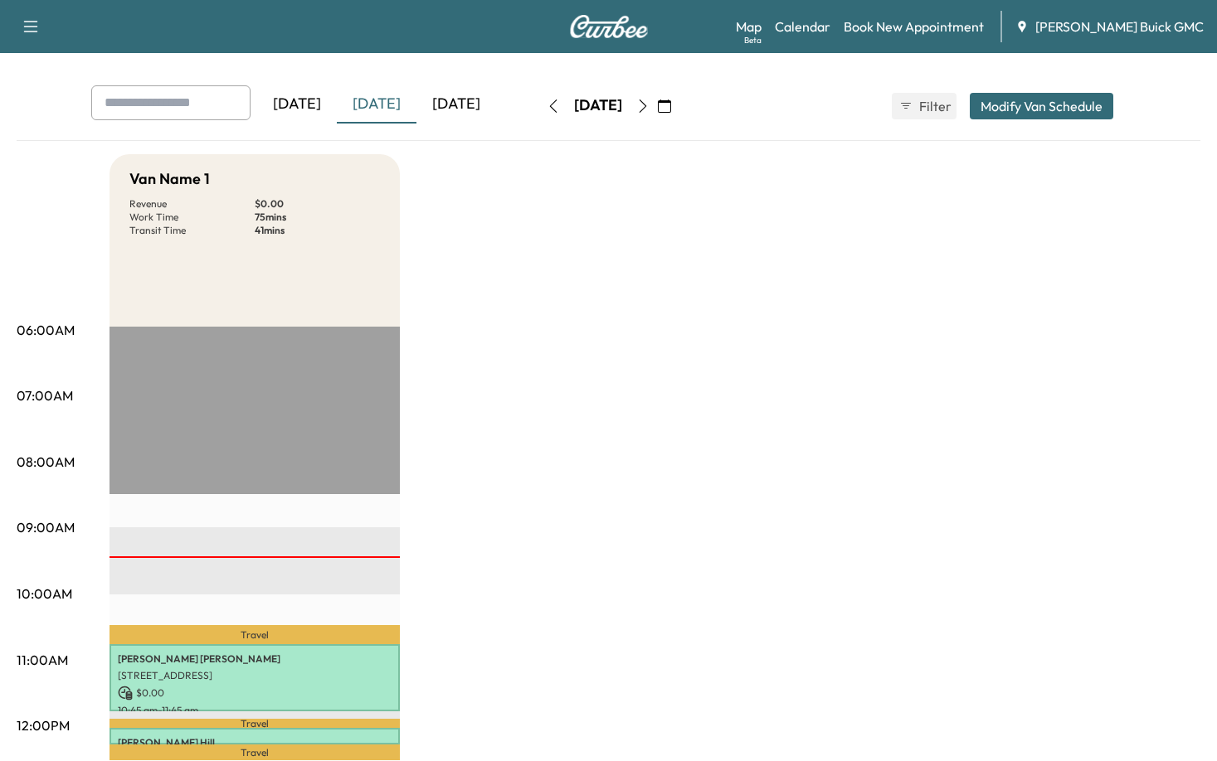
scroll to position [0, 0]
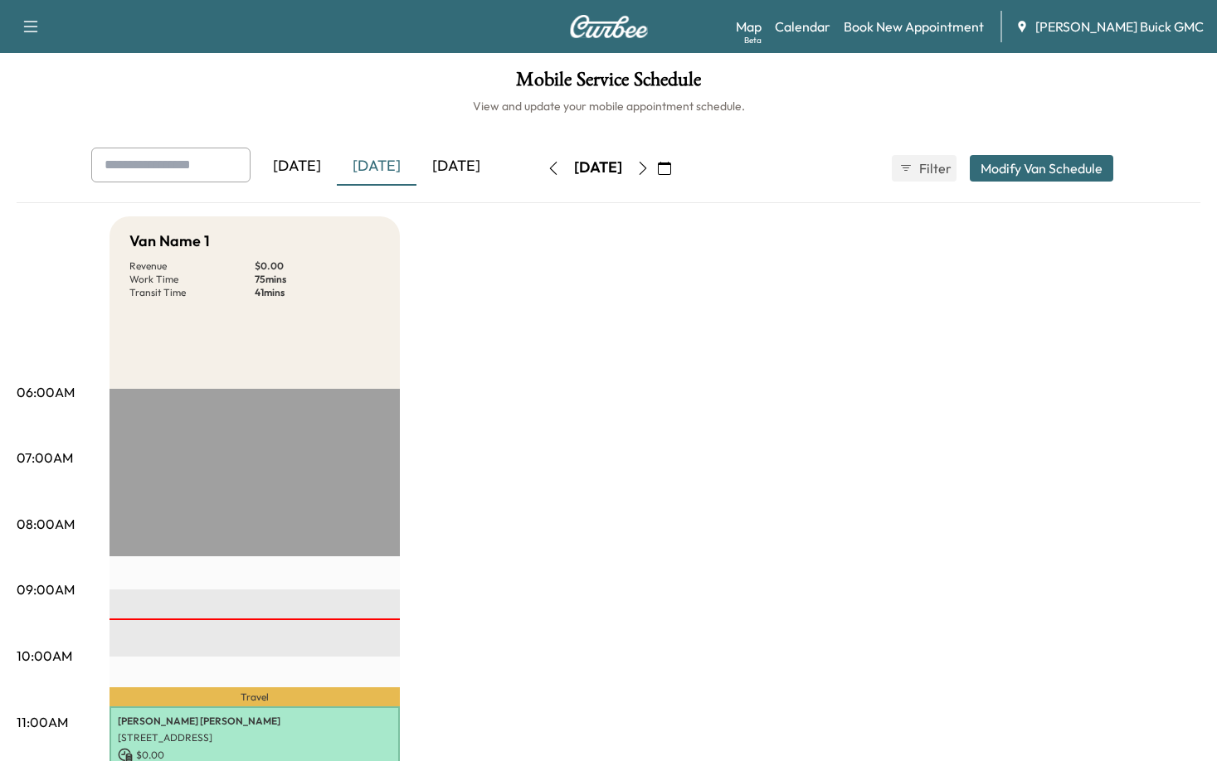
click at [379, 165] on div "[DATE]" at bounding box center [377, 167] width 80 height 38
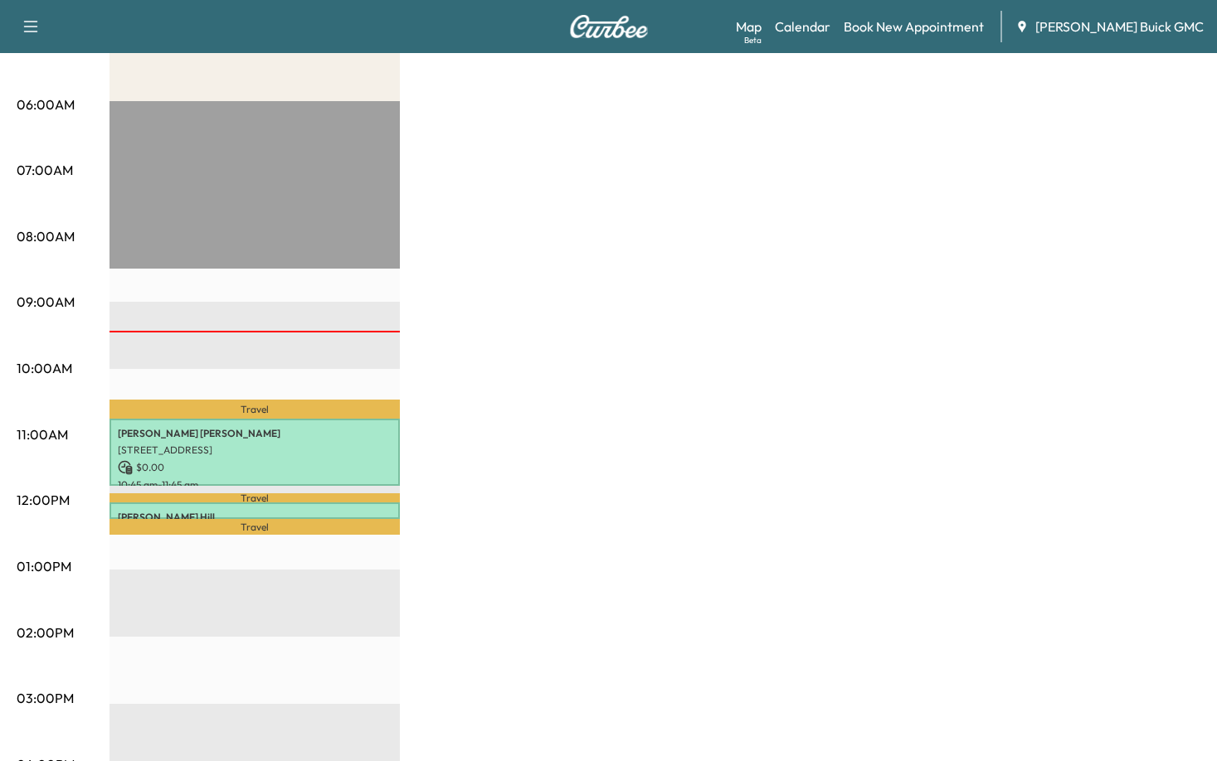
scroll to position [415, 0]
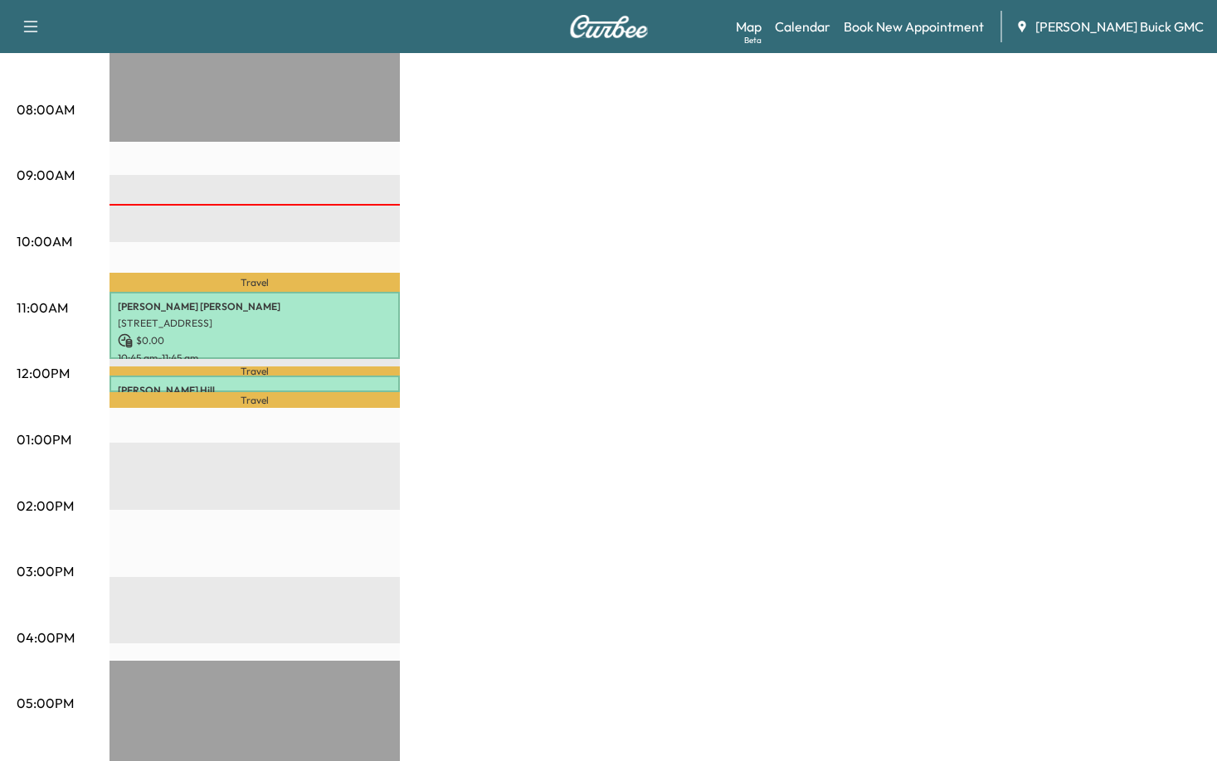
click at [711, 352] on div "Van Name 1 Revenue $ 0.00 Work Time 75 mins Transit Time 41 mins Travel [PERSON…" at bounding box center [654, 424] width 1090 height 1244
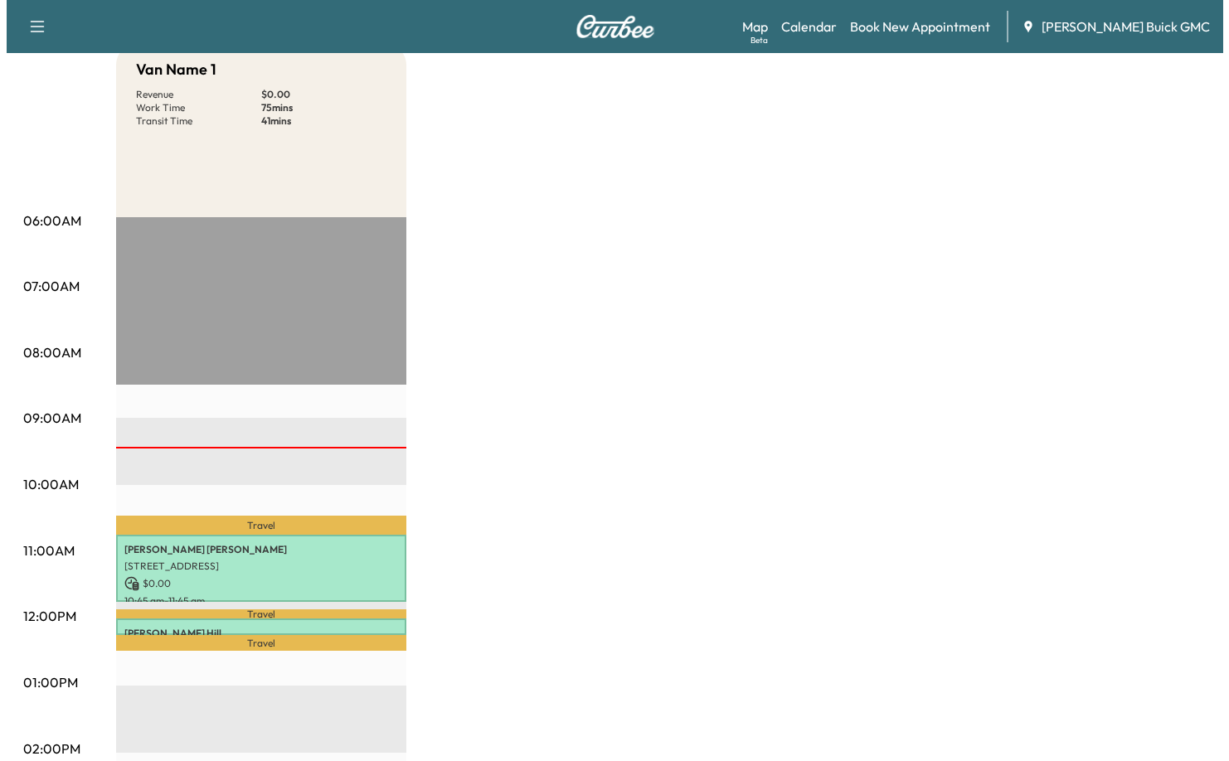
scroll to position [0, 0]
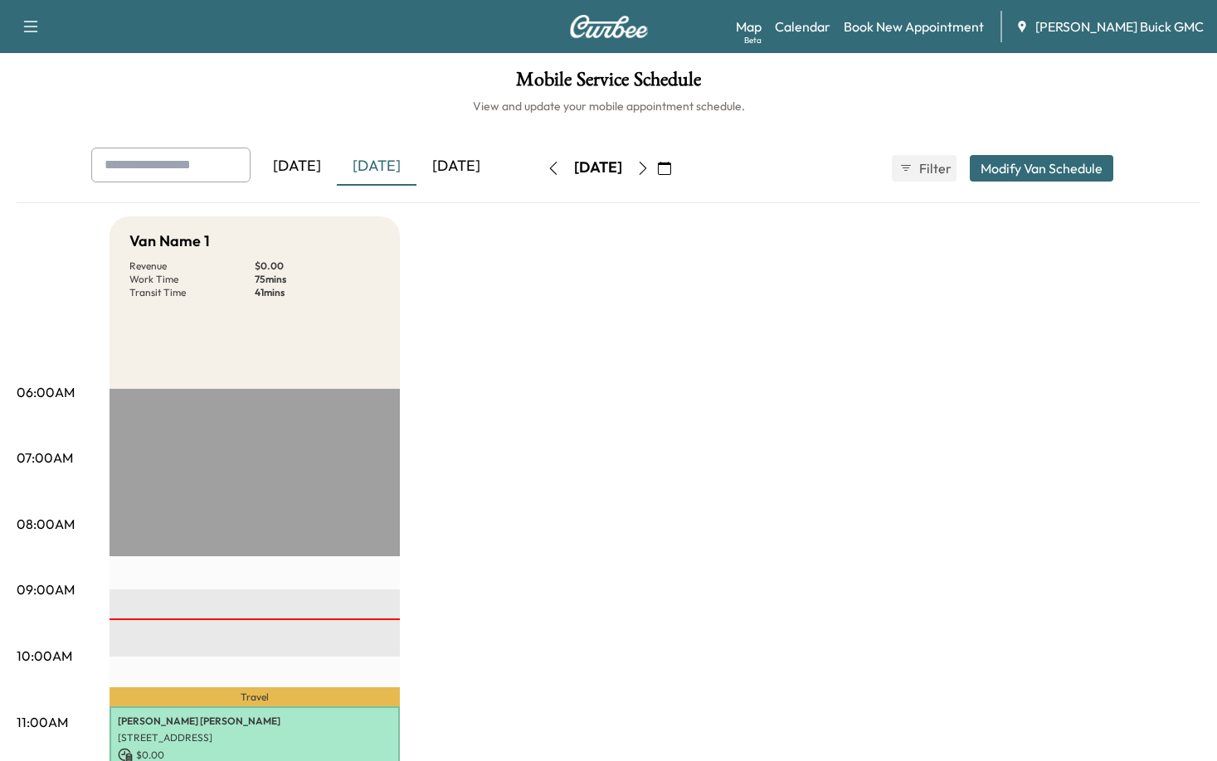
drag, startPoint x: 857, startPoint y: 473, endPoint x: 867, endPoint y: 473, distance: 9.1
click at [358, 163] on div "[DATE]" at bounding box center [377, 167] width 80 height 38
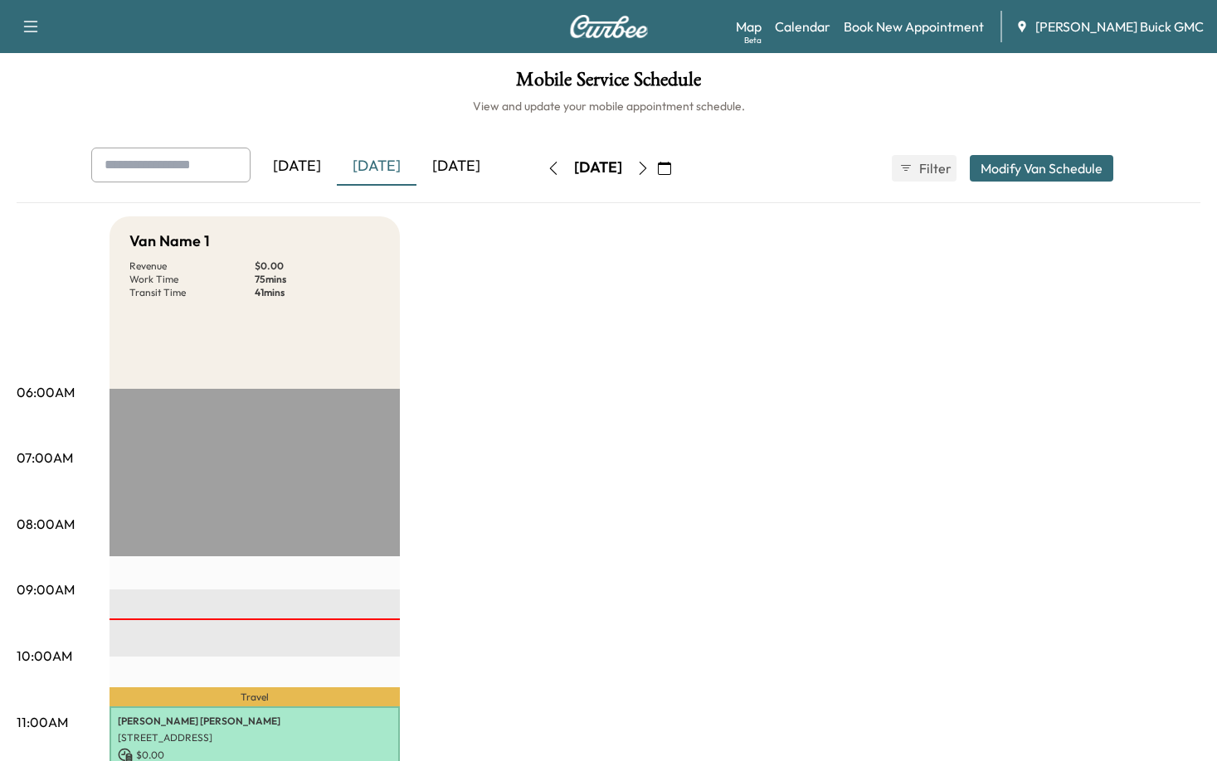
click at [385, 161] on div "[DATE]" at bounding box center [377, 167] width 80 height 38
drag, startPoint x: 469, startPoint y: 280, endPoint x: 469, endPoint y: 289, distance: 8.3
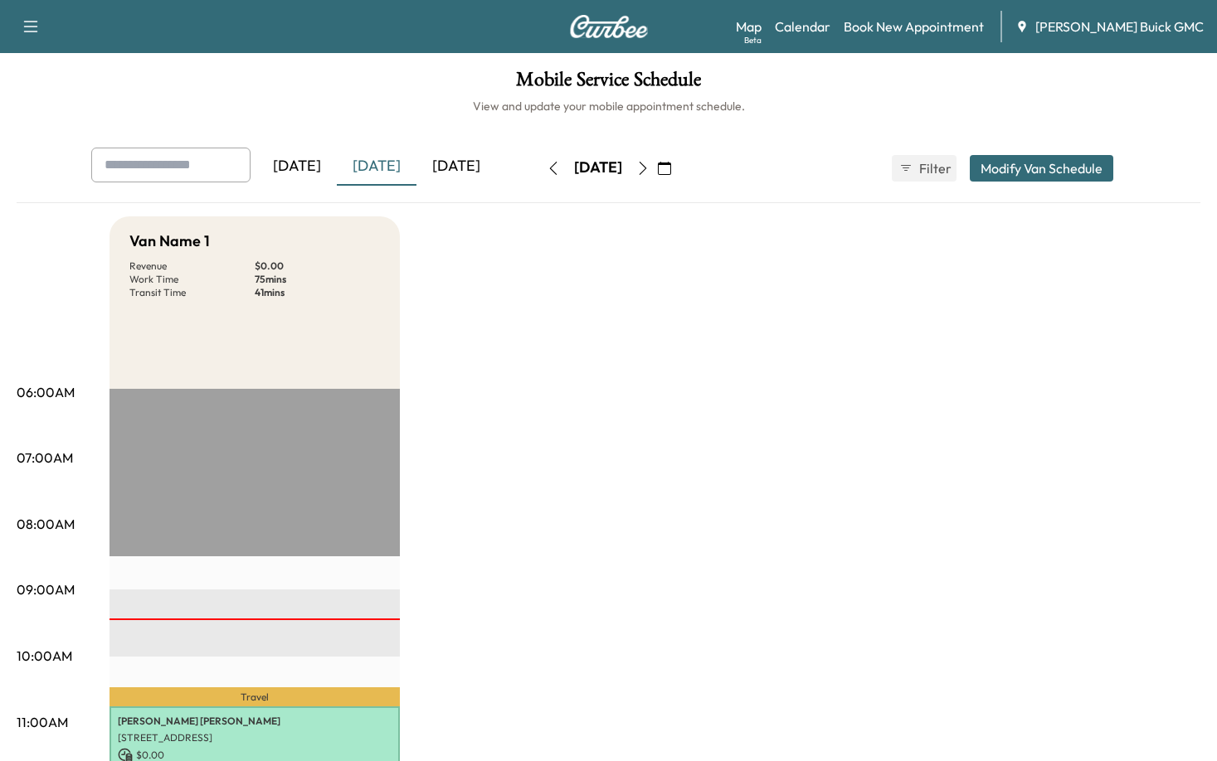
click at [389, 350] on div "Van Name 1 Revenue $ 0.00 Work Time 75 mins Transit Time 41 mins" at bounding box center [254, 302] width 290 height 172
click at [364, 346] on div "Van Name 1 Revenue $ 0.00 Work Time 75 mins Transit Time 41 mins" at bounding box center [254, 302] width 290 height 172
click at [459, 160] on div "[DATE]" at bounding box center [456, 167] width 80 height 38
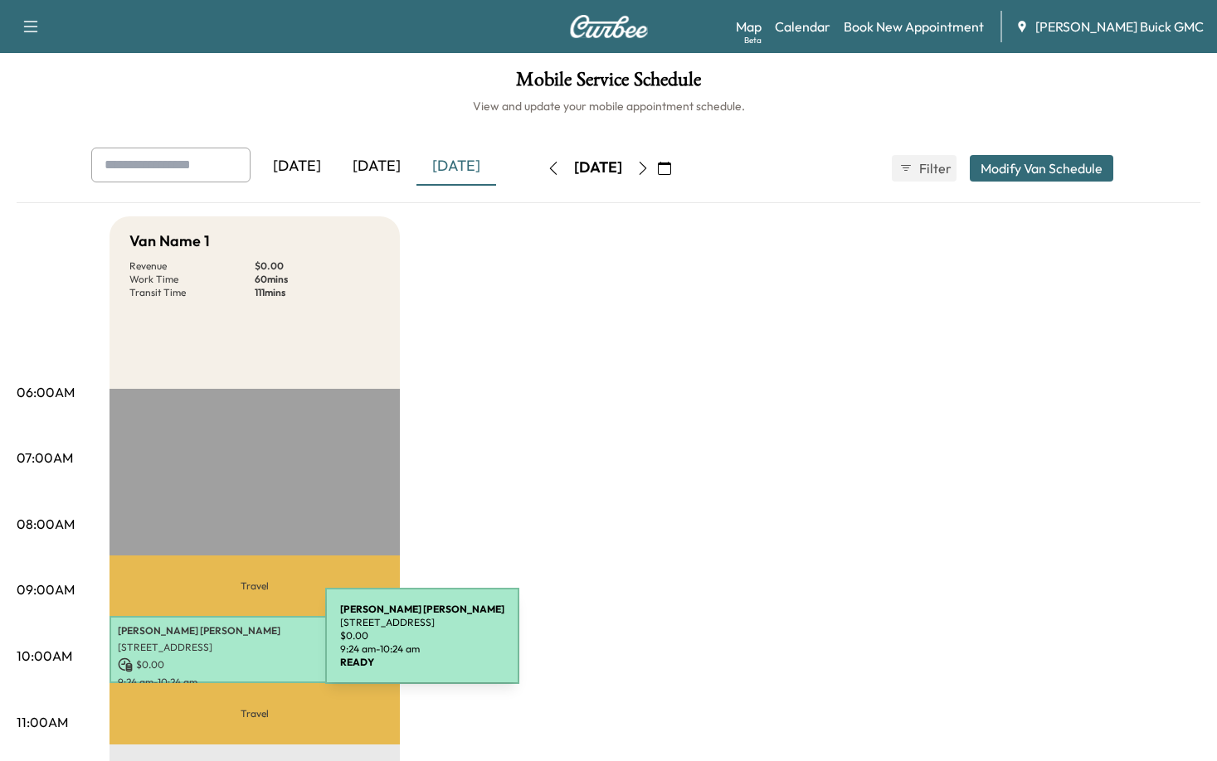
click at [201, 645] on p "[STREET_ADDRESS]" at bounding box center [255, 647] width 274 height 13
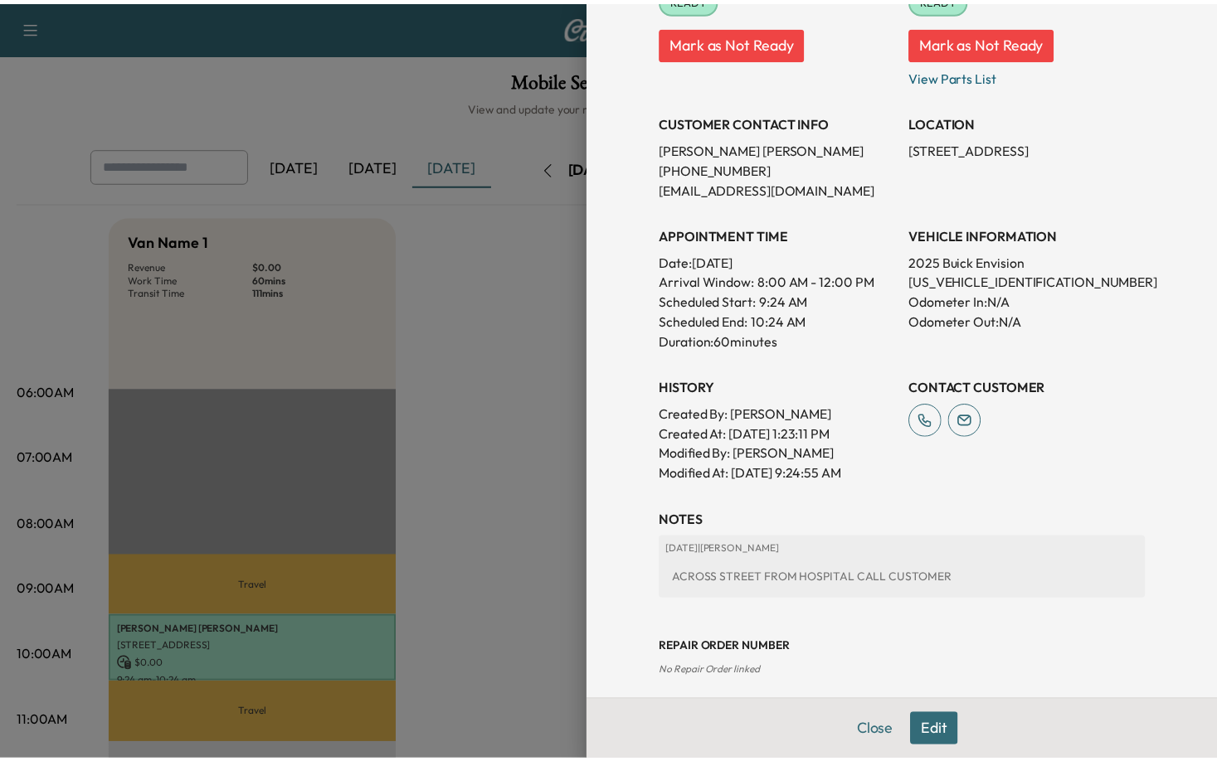
scroll to position [260, 0]
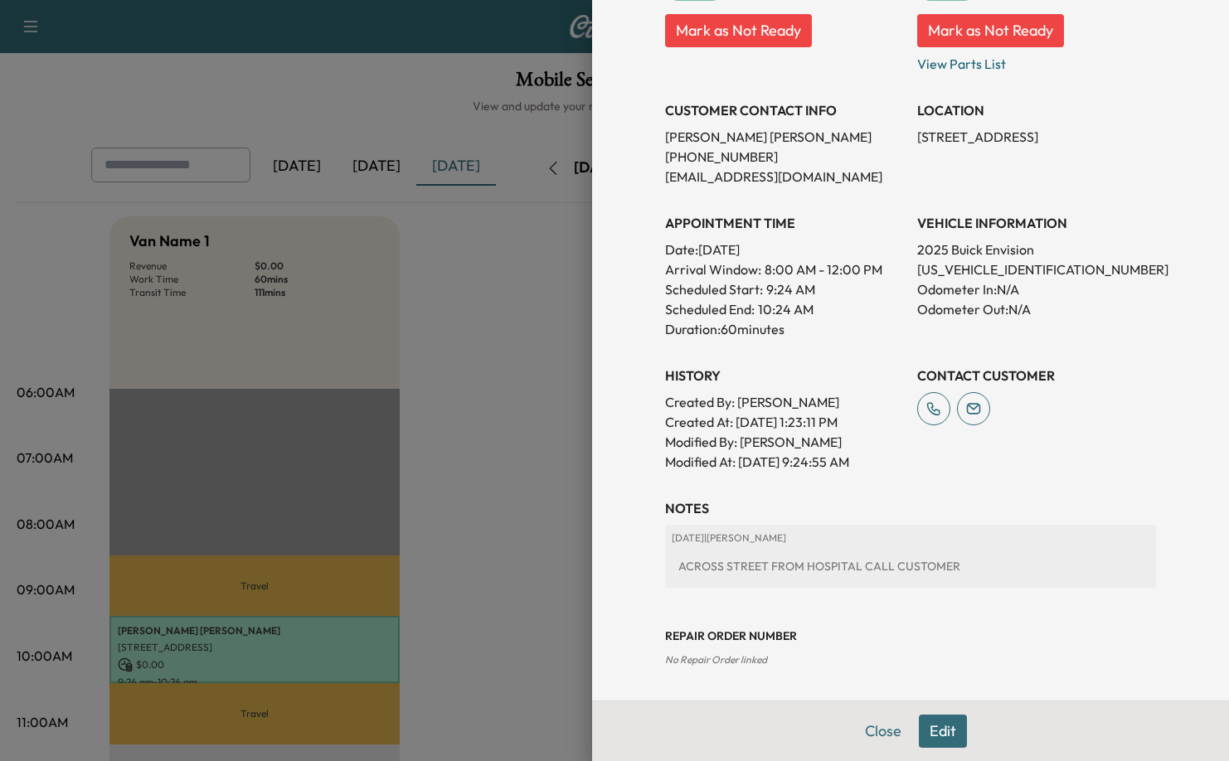
click at [523, 340] on div at bounding box center [614, 380] width 1229 height 761
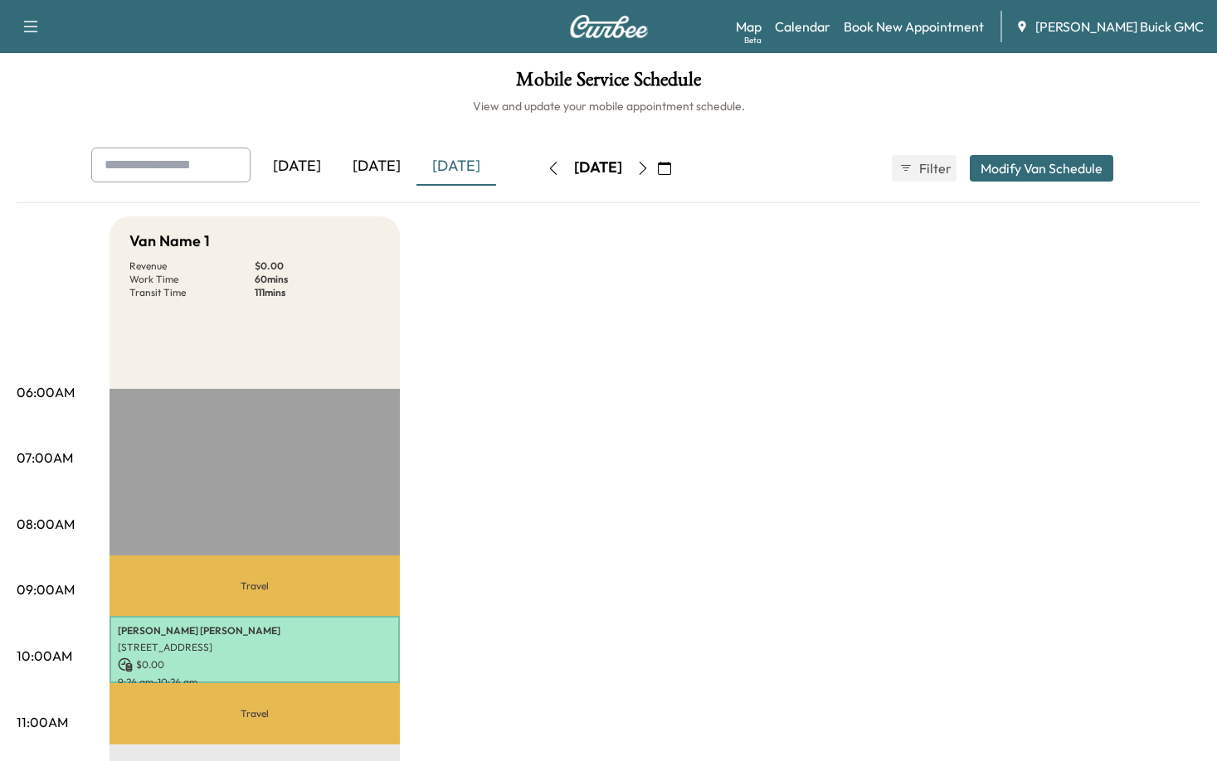
click at [391, 167] on div "[DATE]" at bounding box center [377, 167] width 80 height 38
